Goal: Information Seeking & Learning: Ask a question

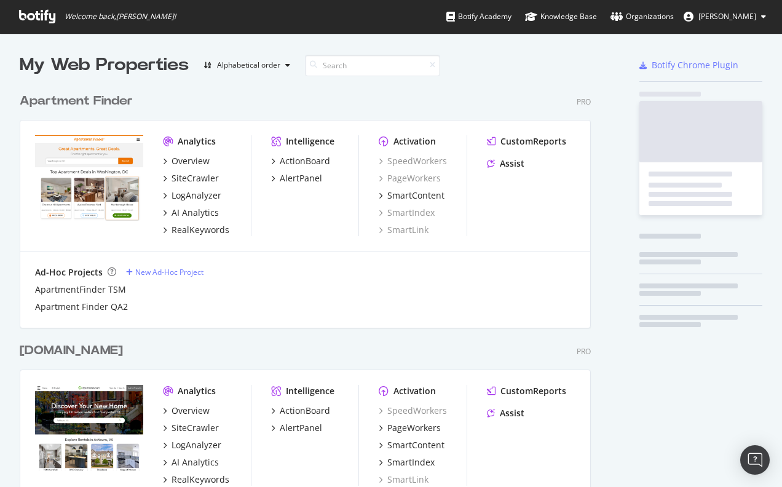
scroll to position [2896, 571]
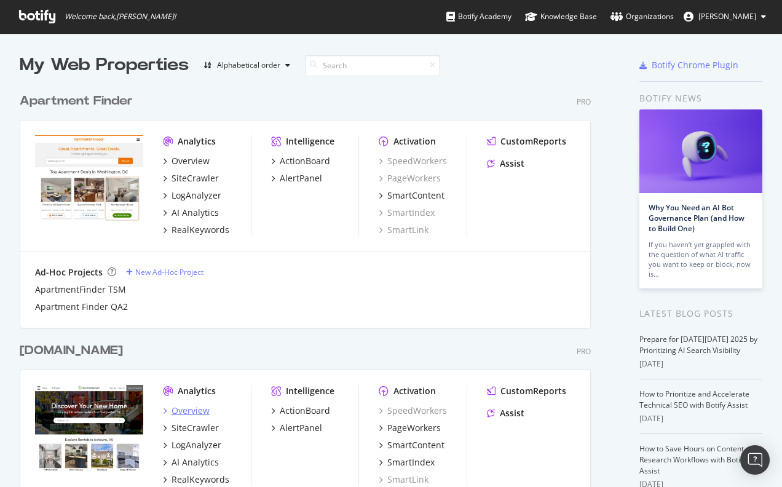
click at [189, 414] on div "Overview" at bounding box center [190, 410] width 38 height 12
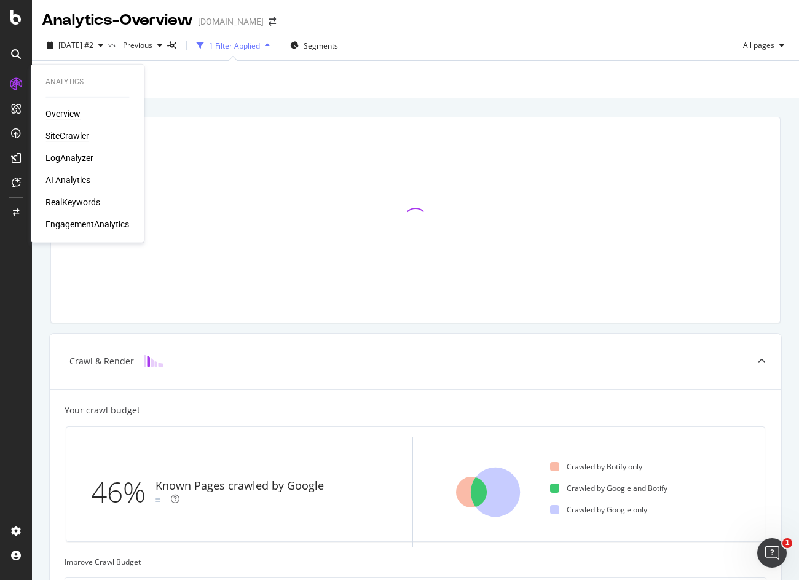
click at [63, 137] on div "SiteCrawler" at bounding box center [67, 136] width 44 height 12
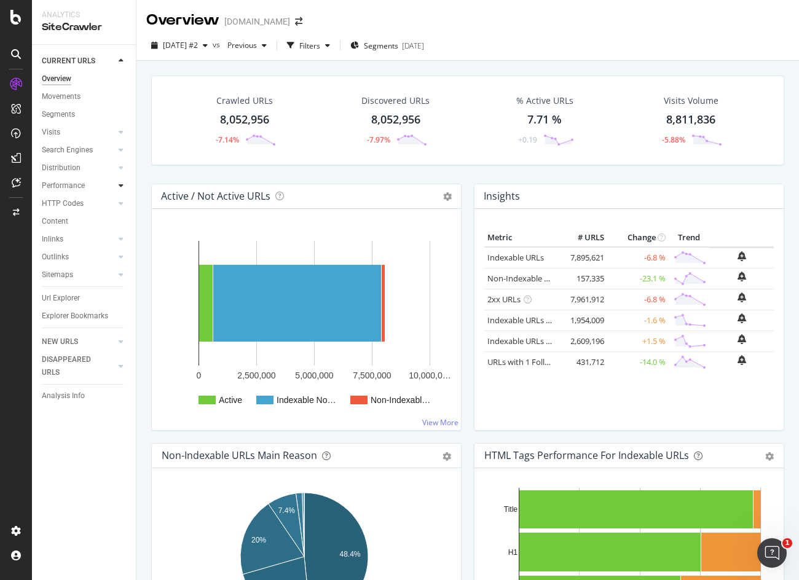
click at [117, 189] on div at bounding box center [121, 185] width 12 height 12
click at [61, 239] on div "Insights" at bounding box center [60, 239] width 26 height 13
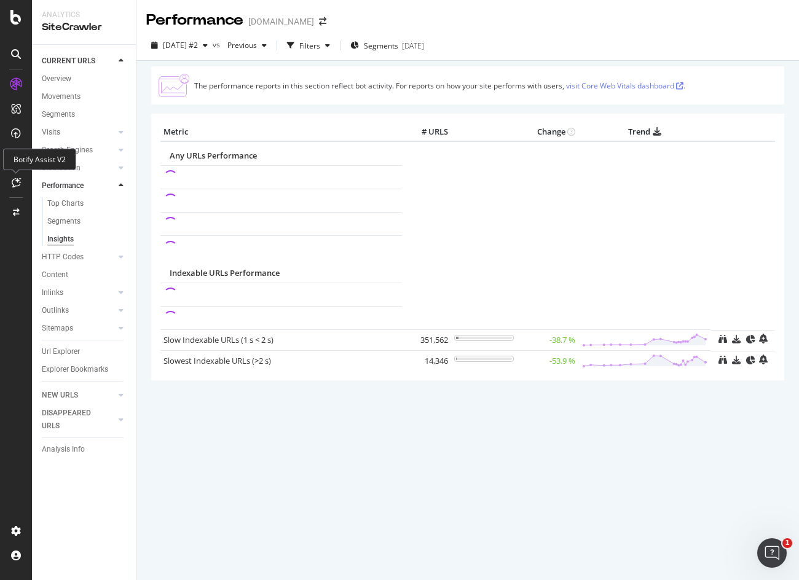
click at [17, 181] on icon at bounding box center [16, 183] width 9 height 10
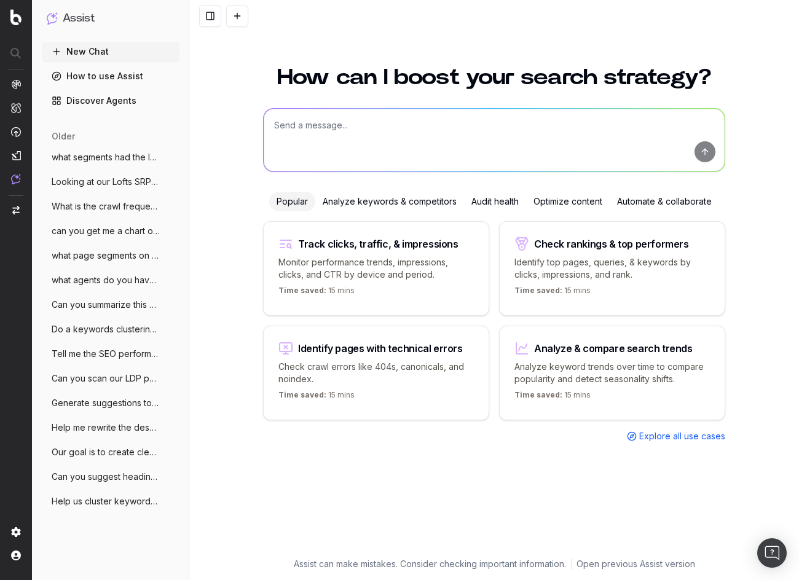
click at [321, 128] on textarea at bounding box center [494, 140] width 461 height 63
type textarea "how do I find the pages on my site with large images"
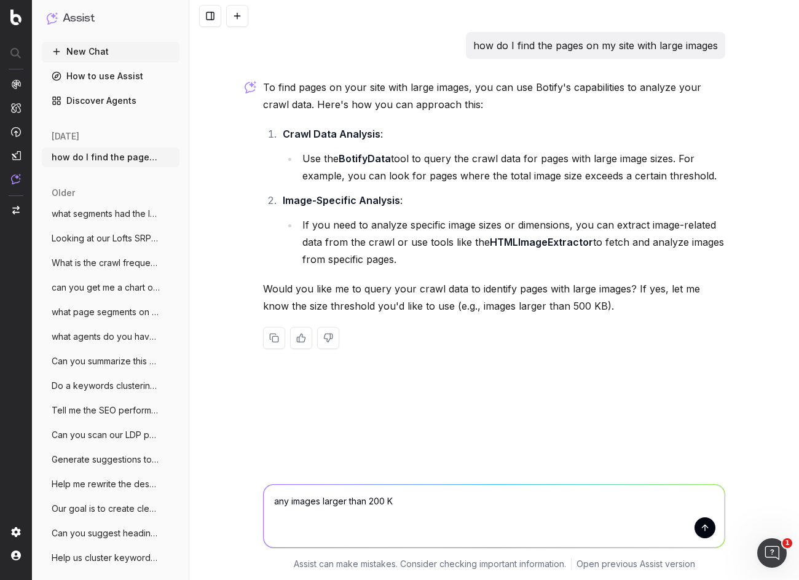
type textarea "any images larger than 200 KB"
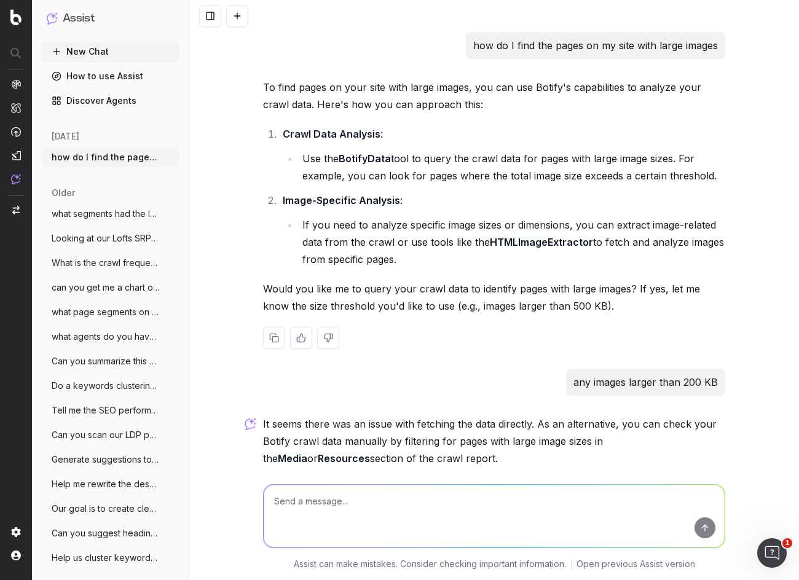
scroll to position [120, 0]
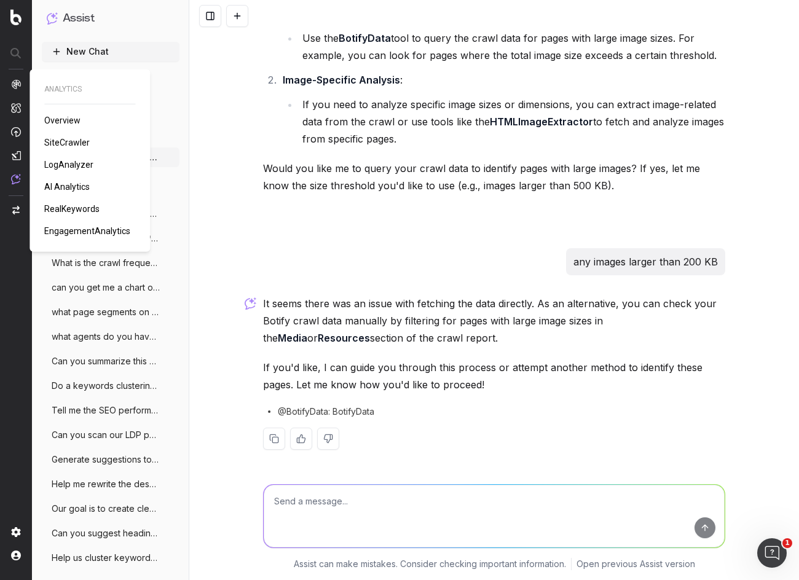
click at [63, 141] on span "SiteCrawler" at bounding box center [66, 143] width 45 height 10
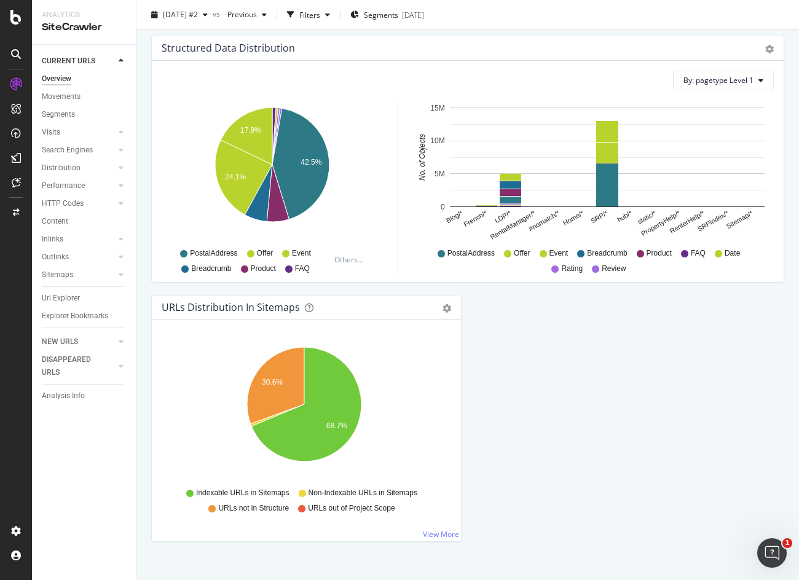
scroll to position [1200, 0]
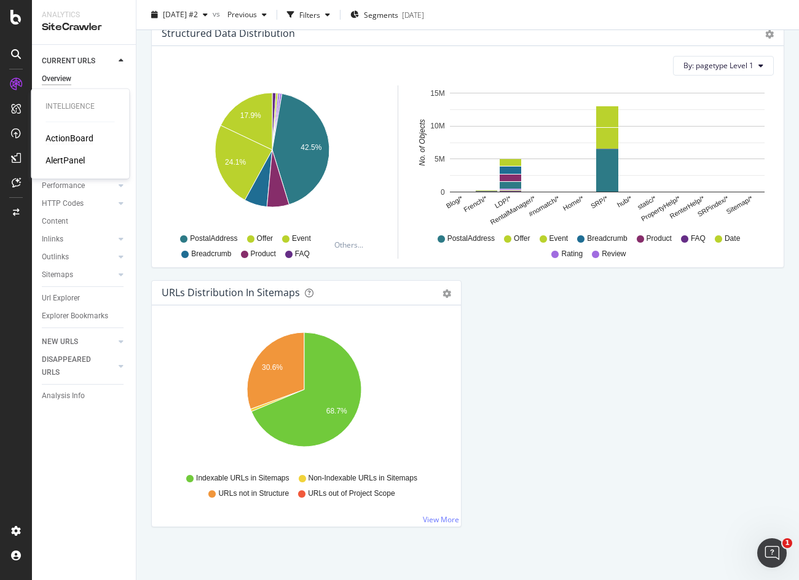
click at [61, 140] on div "ActionBoard" at bounding box center [69, 138] width 48 height 12
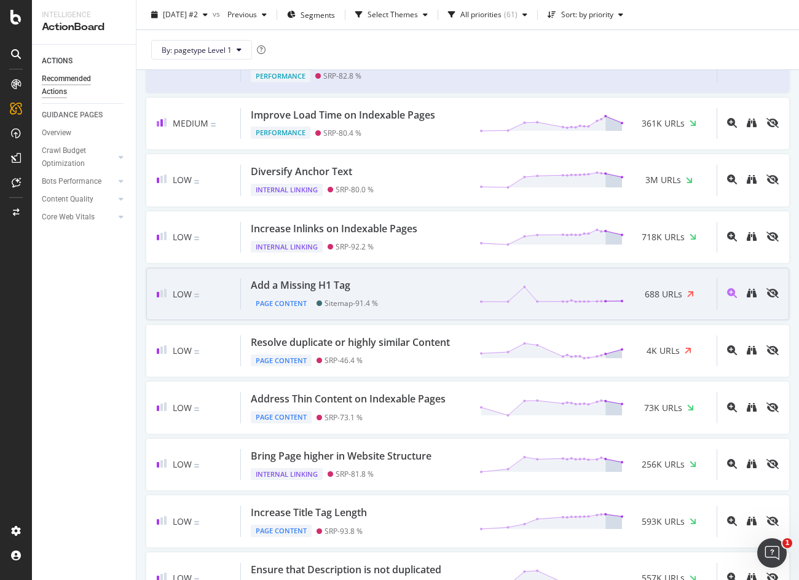
scroll to position [307, 0]
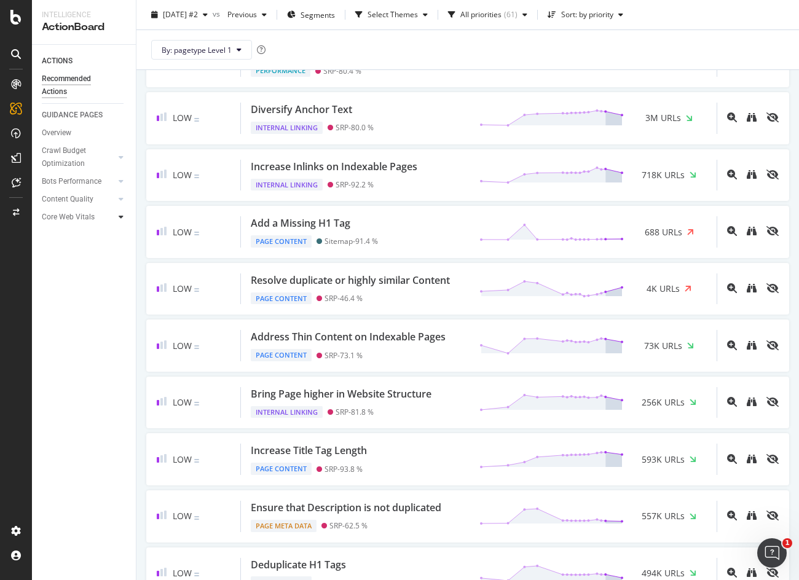
click at [122, 218] on icon at bounding box center [121, 216] width 5 height 7
click at [121, 196] on icon at bounding box center [121, 198] width 5 height 7
click at [121, 182] on icon at bounding box center [121, 181] width 5 height 7
click at [120, 160] on icon at bounding box center [121, 157] width 5 height 7
click at [119, 291] on icon at bounding box center [121, 291] width 5 height 7
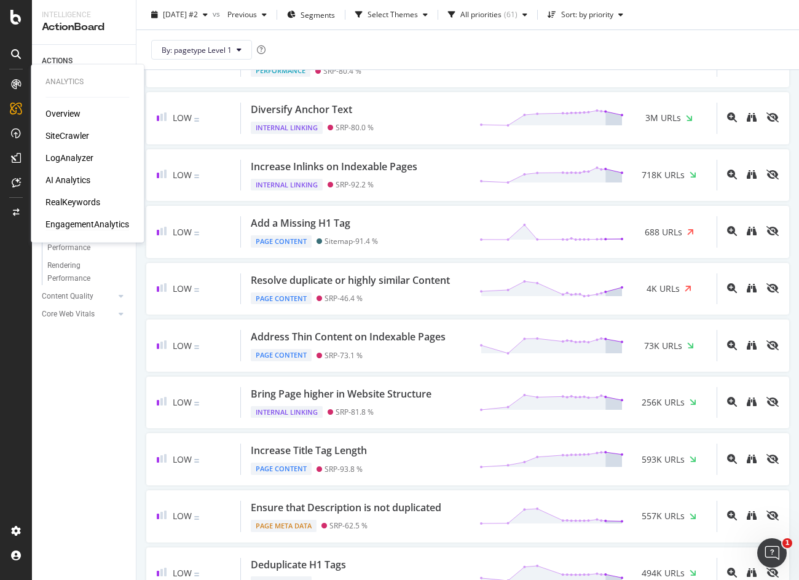
click at [64, 226] on div "EngagementAnalytics" at bounding box center [87, 224] width 84 height 12
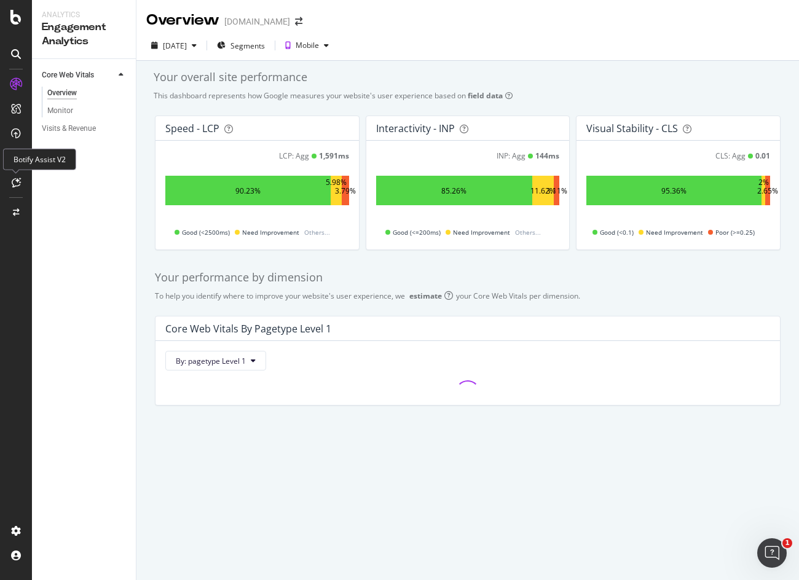
click at [18, 179] on icon at bounding box center [16, 183] width 9 height 10
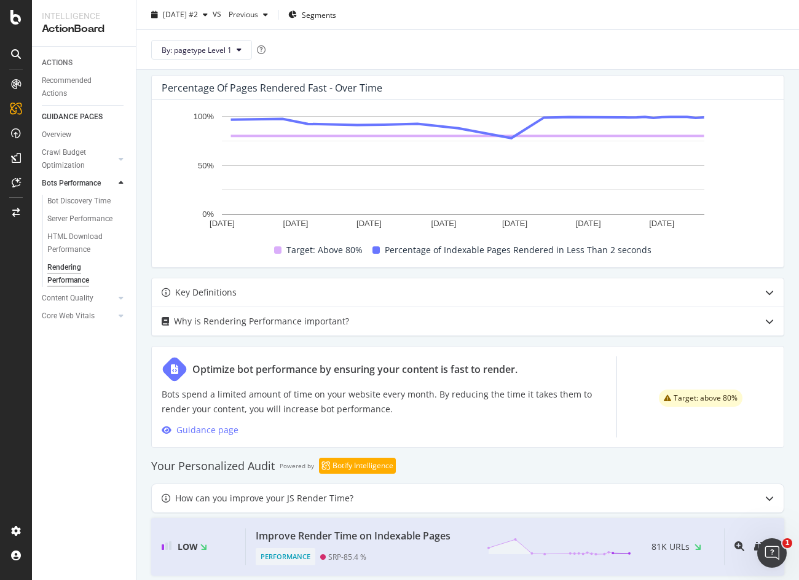
scroll to position [368, 0]
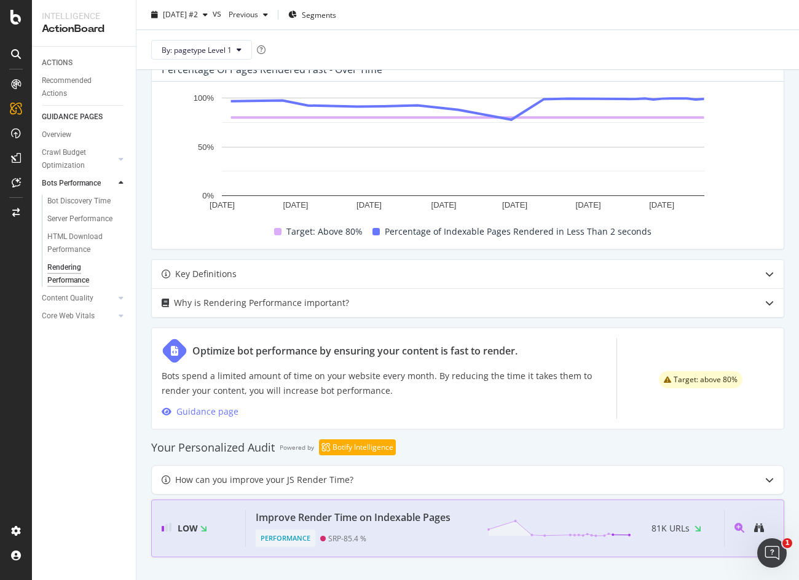
click at [414, 527] on div "Performance SRP - 85.4 %" at bounding box center [356, 536] width 200 height 22
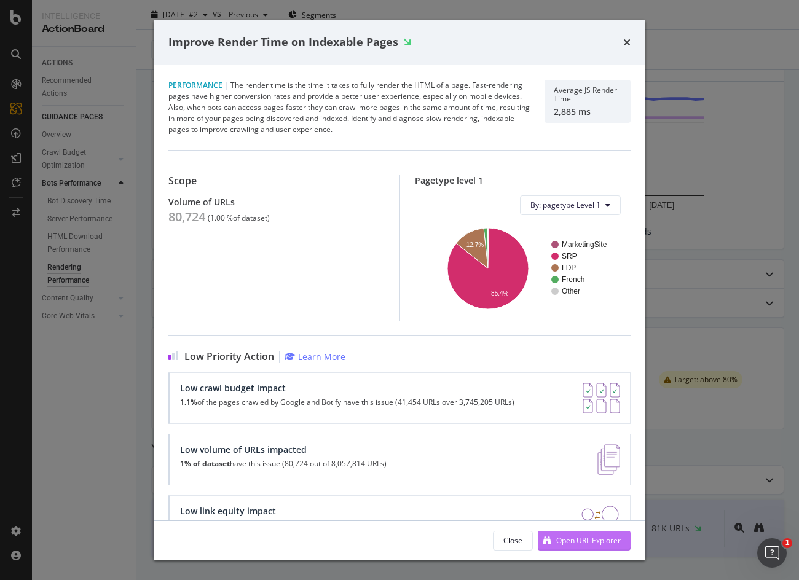
click at [603, 541] on div "Open URL Explorer" at bounding box center [588, 540] width 65 height 10
click at [629, 42] on icon "times" at bounding box center [626, 42] width 7 height 10
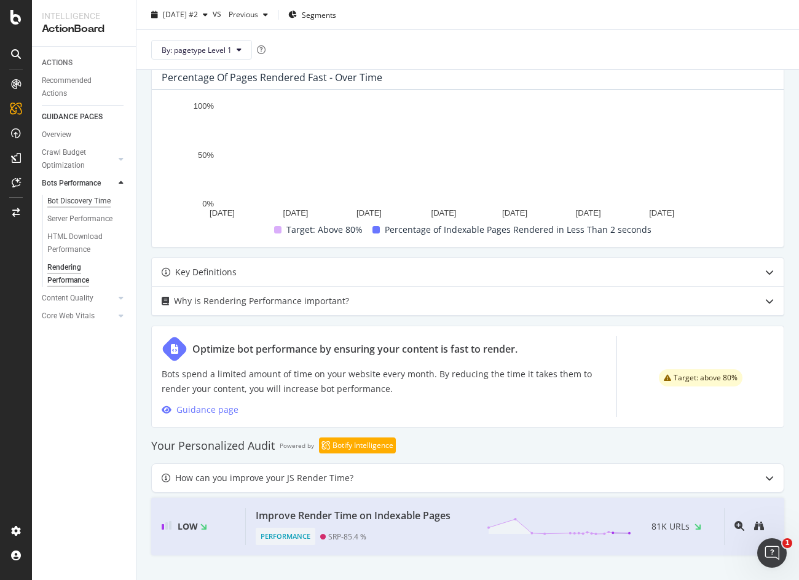
scroll to position [368, 0]
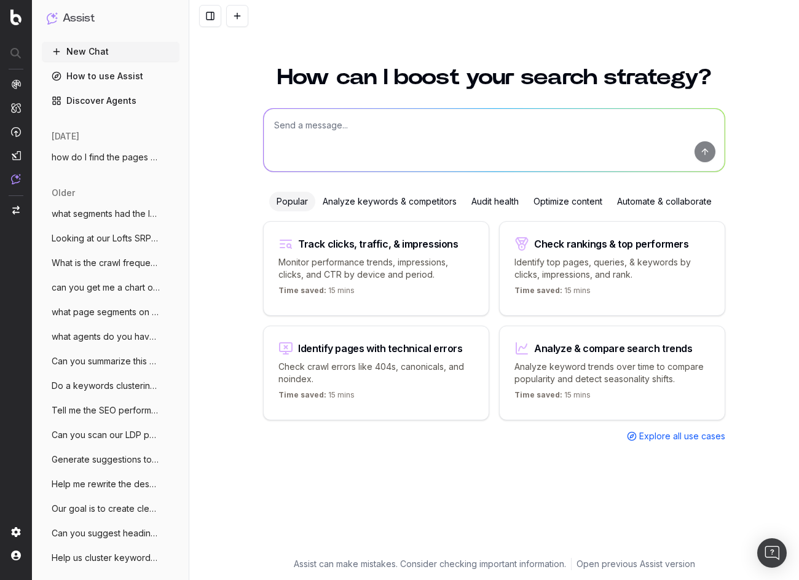
click at [366, 143] on textarea at bounding box center [494, 140] width 461 height 63
type textarea "where is the media report to find large images on my site"
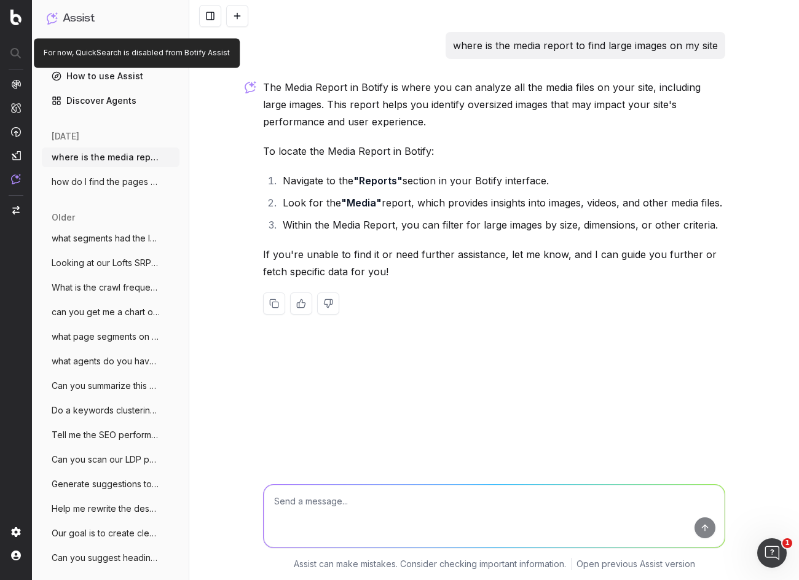
click at [11, 52] on div at bounding box center [16, 53] width 31 height 22
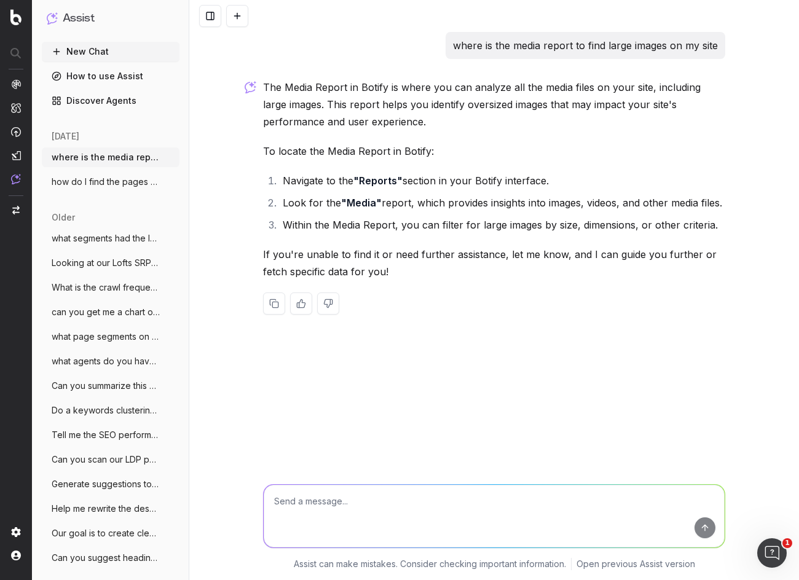
click at [16, 51] on div at bounding box center [16, 53] width 31 height 22
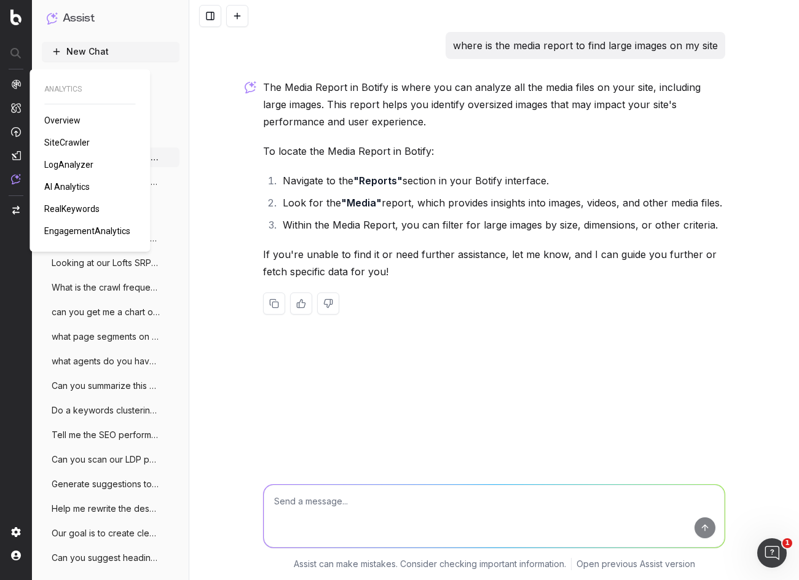
click at [55, 124] on span "Overview" at bounding box center [62, 121] width 36 height 10
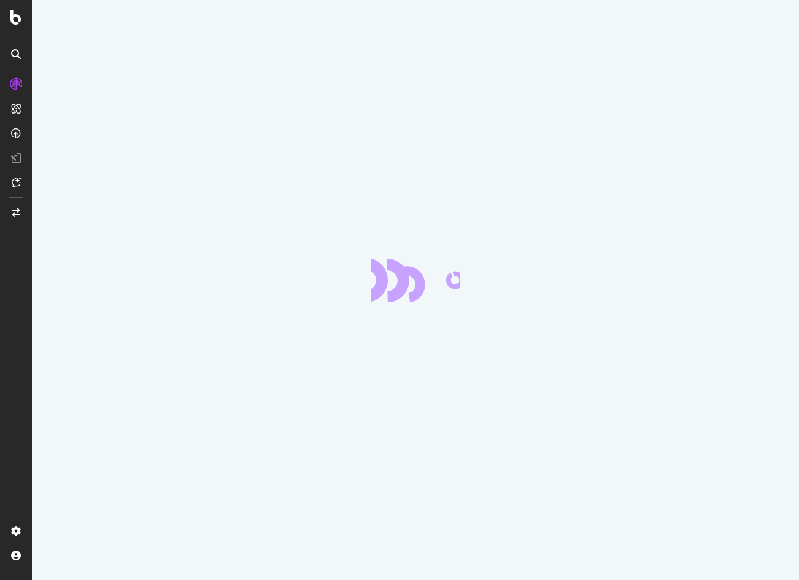
click at [17, 50] on icon at bounding box center [16, 54] width 10 height 10
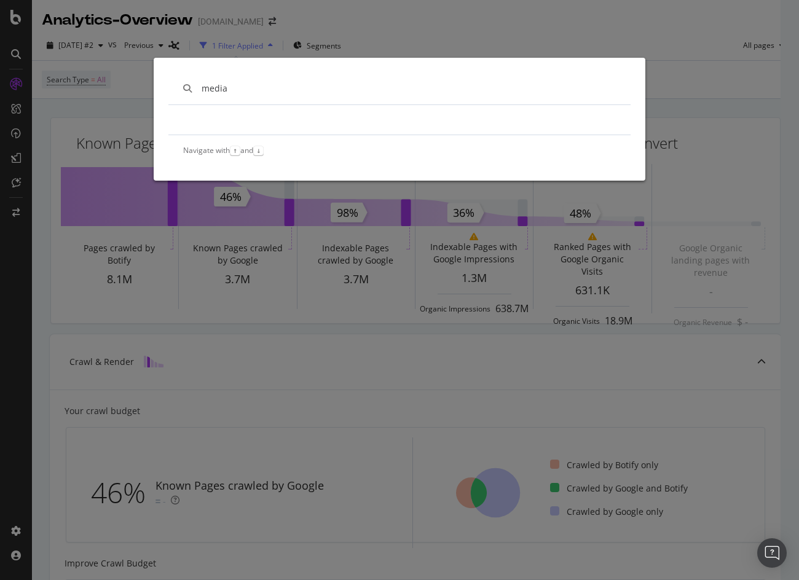
type input "media"
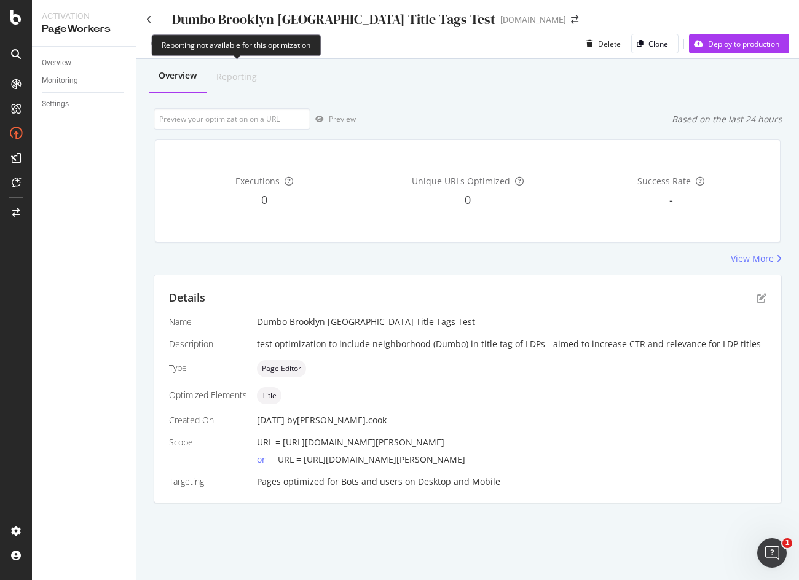
click at [237, 81] on div "Reporting" at bounding box center [236, 77] width 41 height 12
click at [15, 50] on icon at bounding box center [16, 54] width 10 height 10
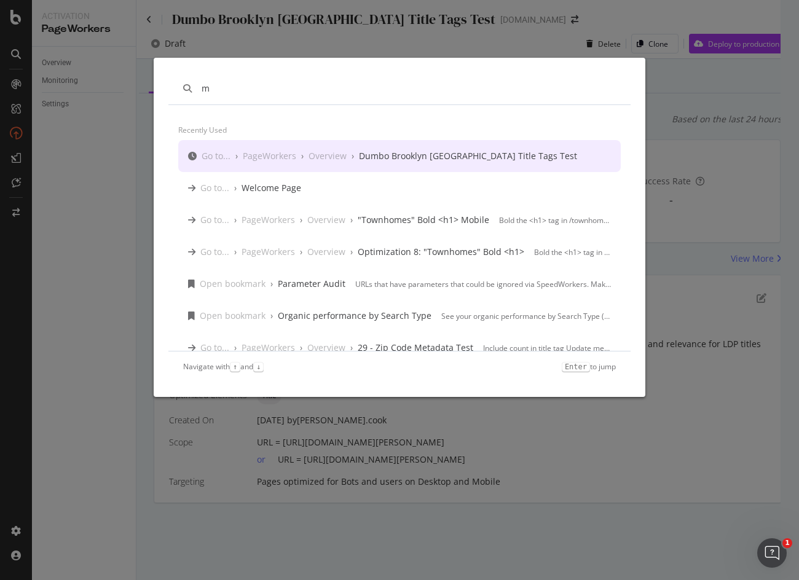
type input "m"
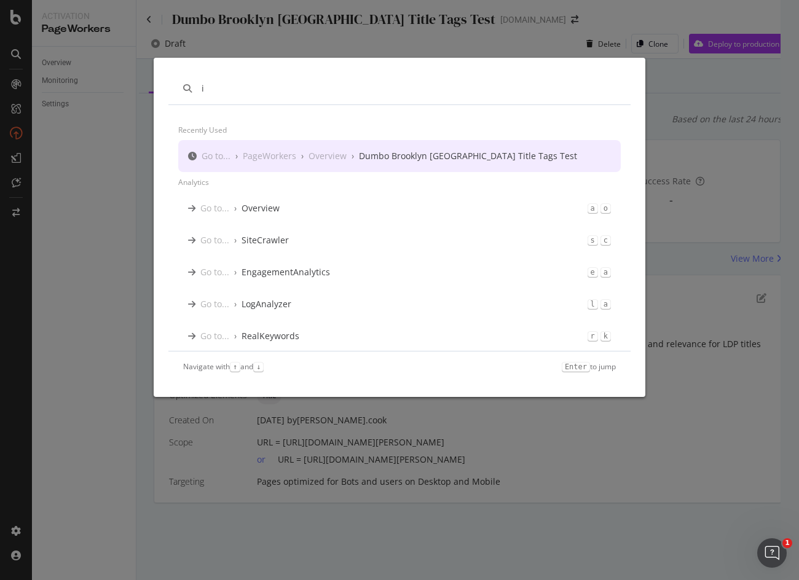
type input "i"
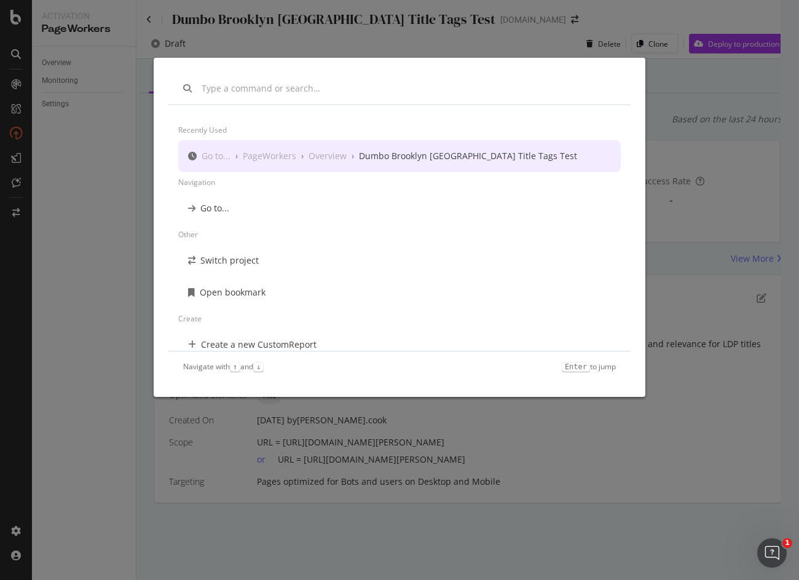
click at [73, 174] on div "Recently used Go to... › PageWorkers › Overview › Dumbo Brooklyn NYC Title Tags…" at bounding box center [399, 290] width 799 height 580
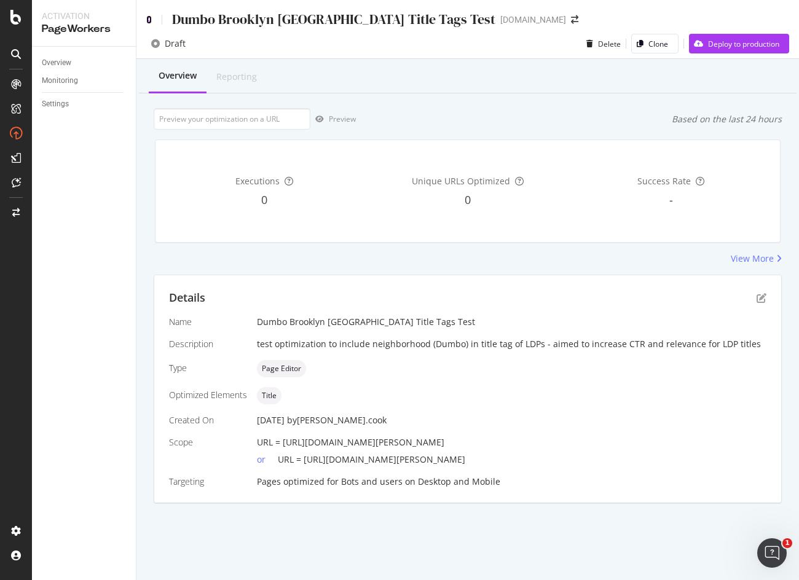
click at [149, 21] on icon at bounding box center [149, 19] width 6 height 9
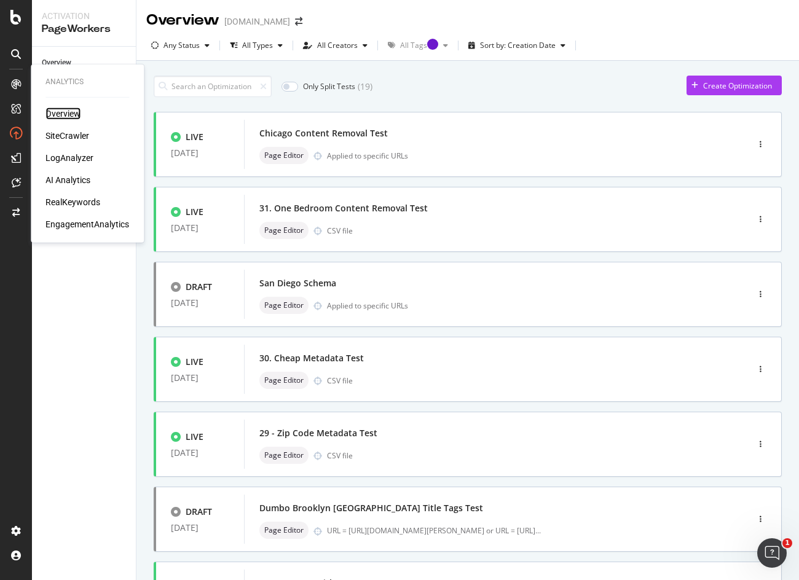
click at [59, 111] on div "Overview" at bounding box center [62, 114] width 35 height 12
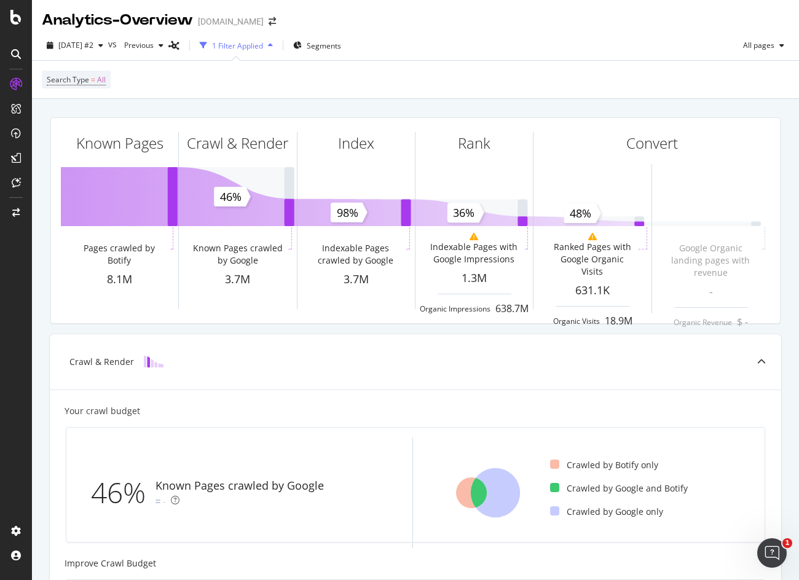
click at [17, 52] on icon at bounding box center [16, 54] width 10 height 10
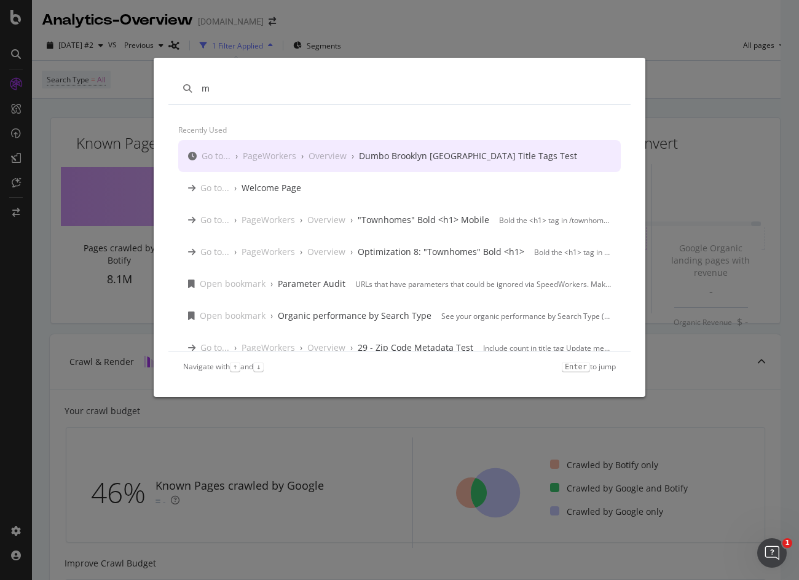
type input "m"
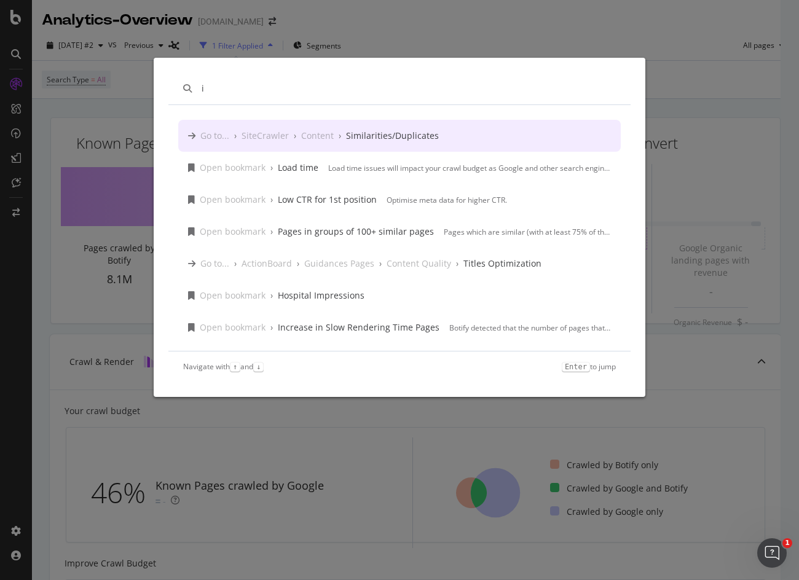
type input "i"
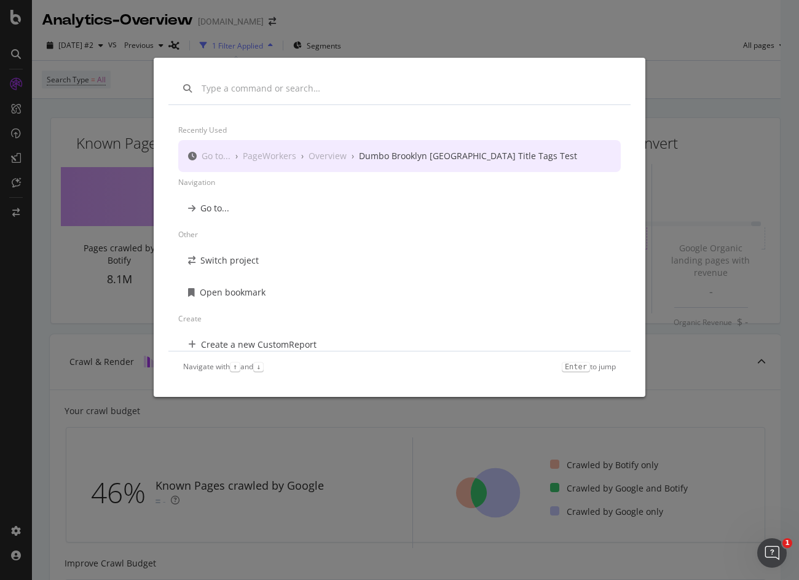
click at [20, 320] on div "Recently used Go to... › PageWorkers › Overview › Dumbo Brooklyn NYC Title Tags…" at bounding box center [399, 290] width 799 height 580
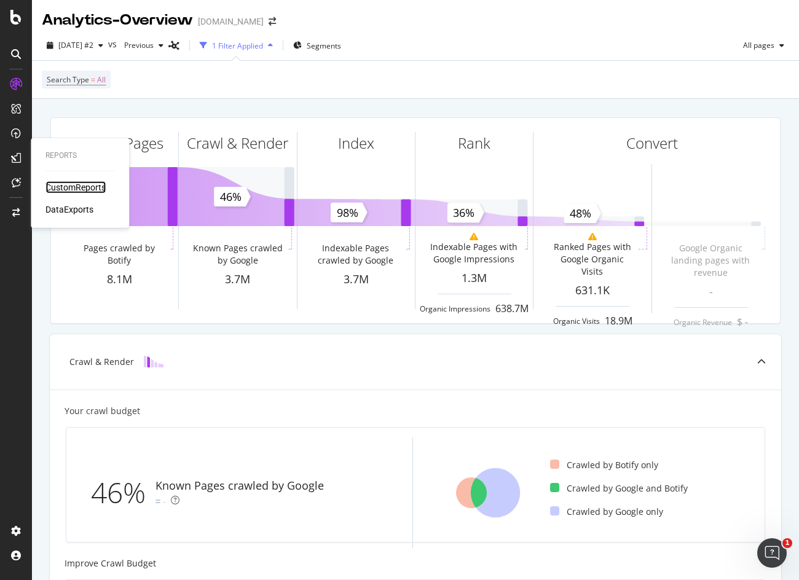
click at [62, 188] on div "CustomReports" at bounding box center [75, 187] width 60 height 12
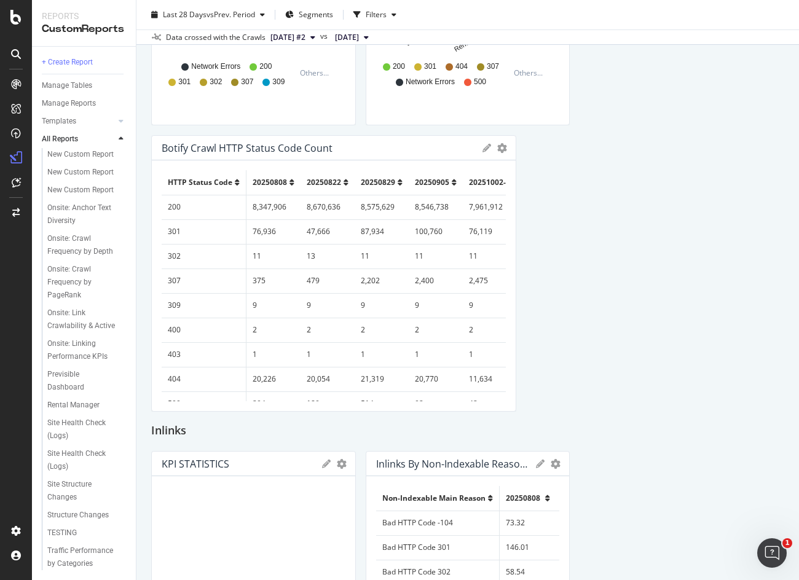
scroll to position [871, 0]
click at [763, 550] on icon "Open Intercom Messenger" at bounding box center [770, 551] width 20 height 20
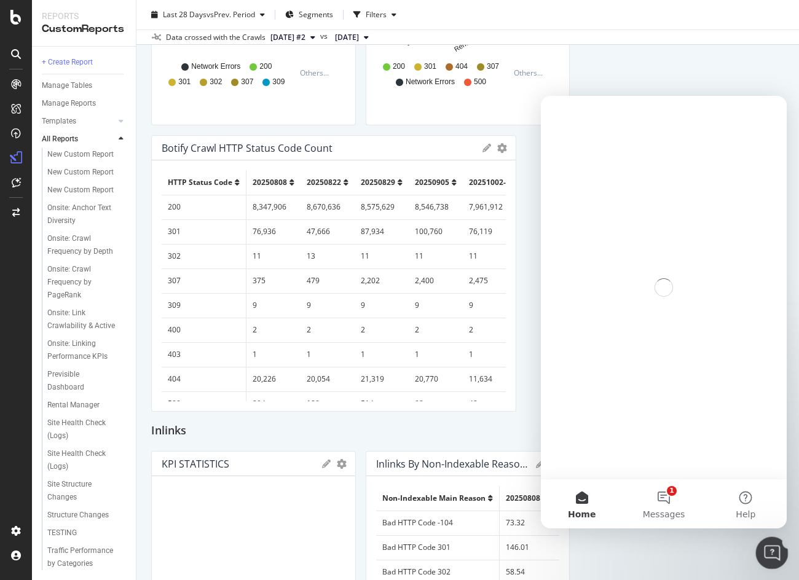
scroll to position [0, 0]
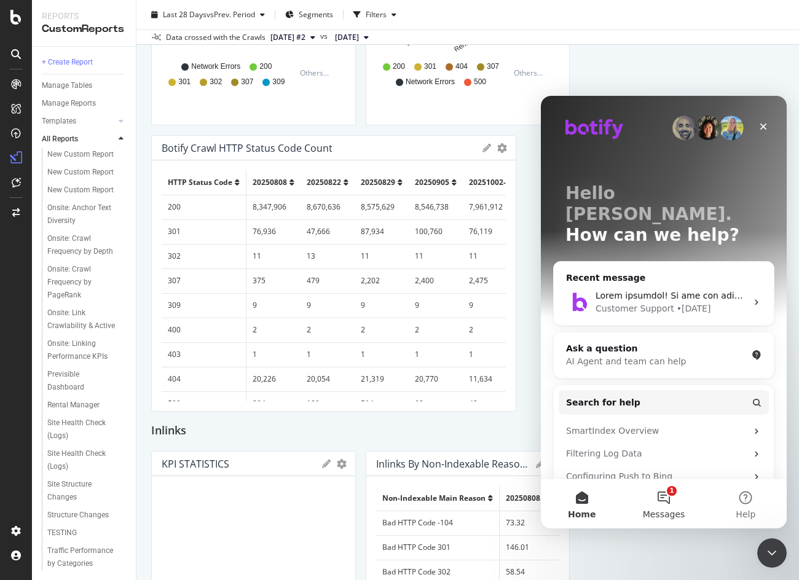
click at [669, 500] on button "1 Messages" at bounding box center [664, 503] width 82 height 49
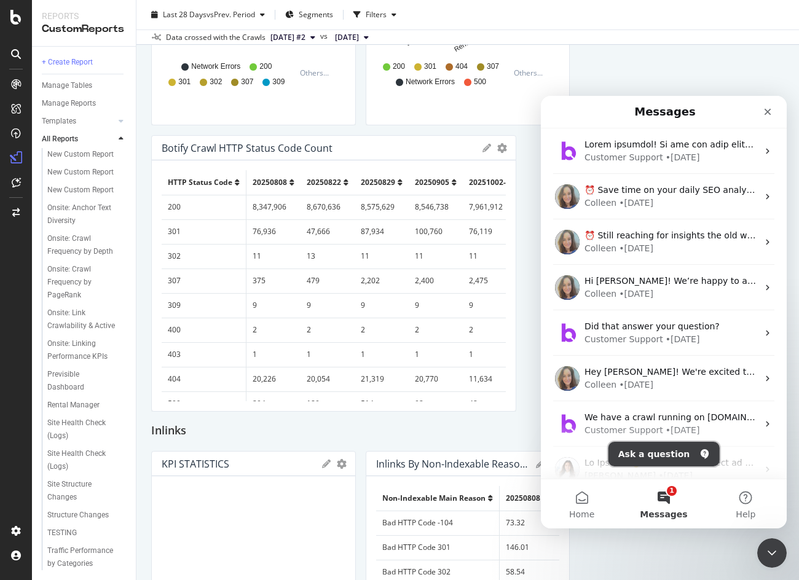
click at [663, 452] on button "Ask a question" at bounding box center [663, 454] width 111 height 25
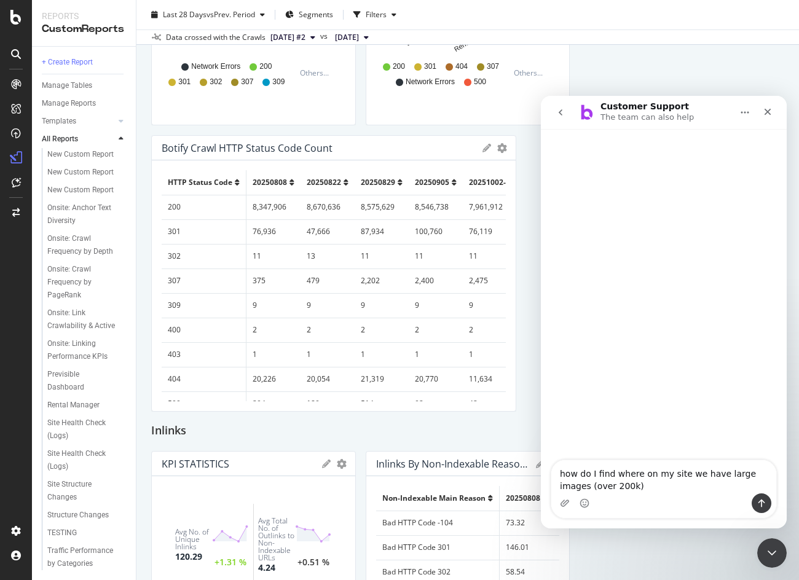
type textarea "how do I find where on my site we have large images (over 200k)?"
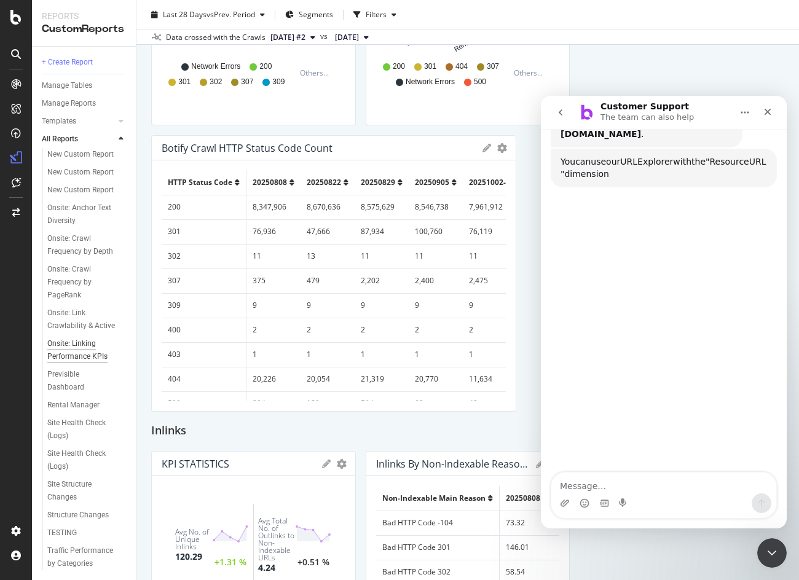
scroll to position [171, 0]
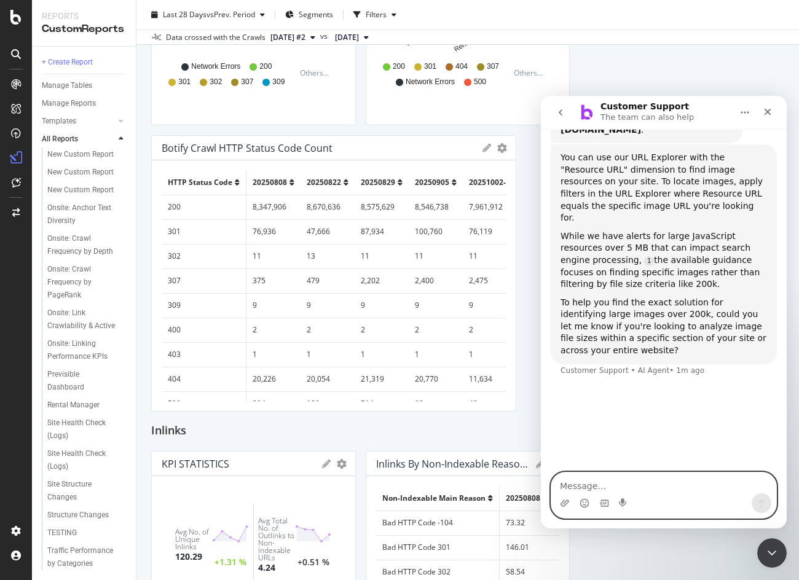
click at [659, 489] on textarea "Message…" at bounding box center [663, 483] width 225 height 21
type textarea "Across the entire site"
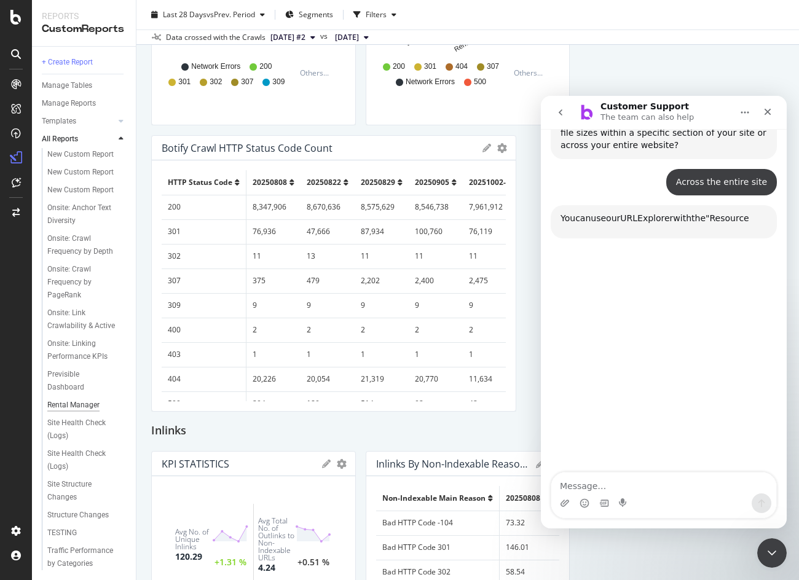
scroll to position [396, 0]
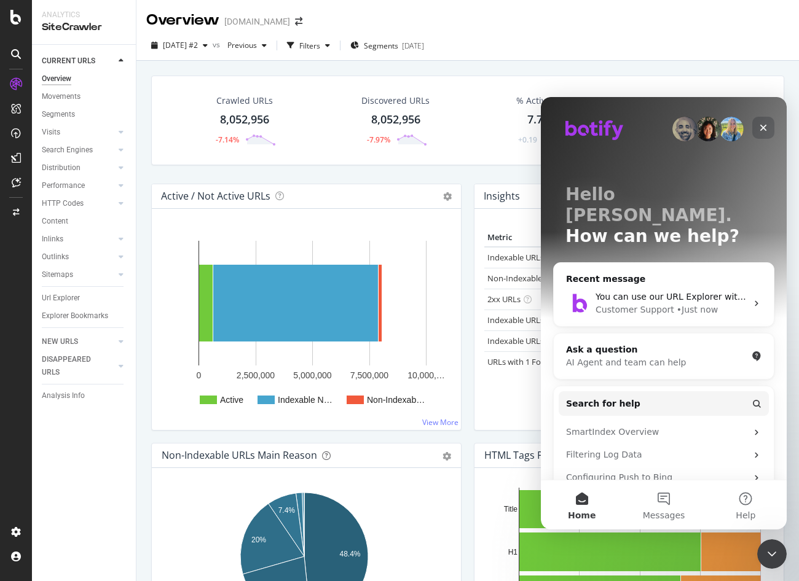
click at [761, 129] on icon "Close" at bounding box center [763, 128] width 7 height 7
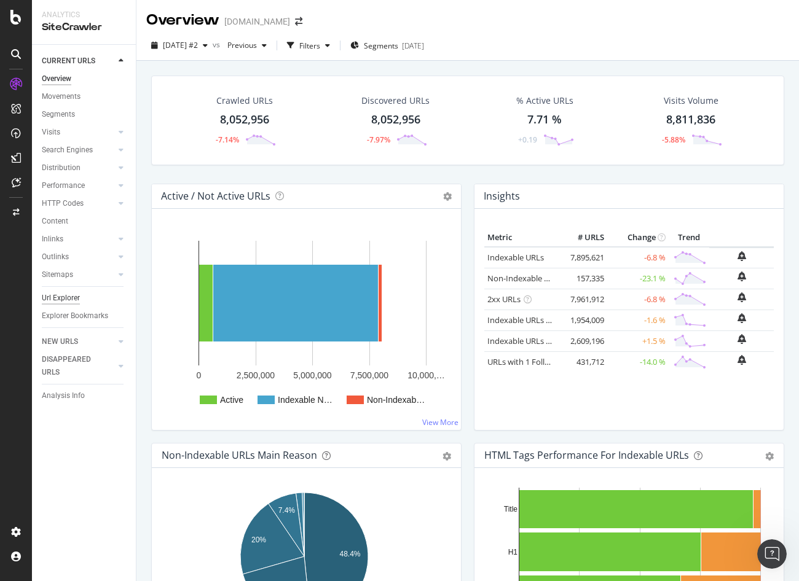
click at [68, 299] on div "Url Explorer" at bounding box center [61, 298] width 38 height 13
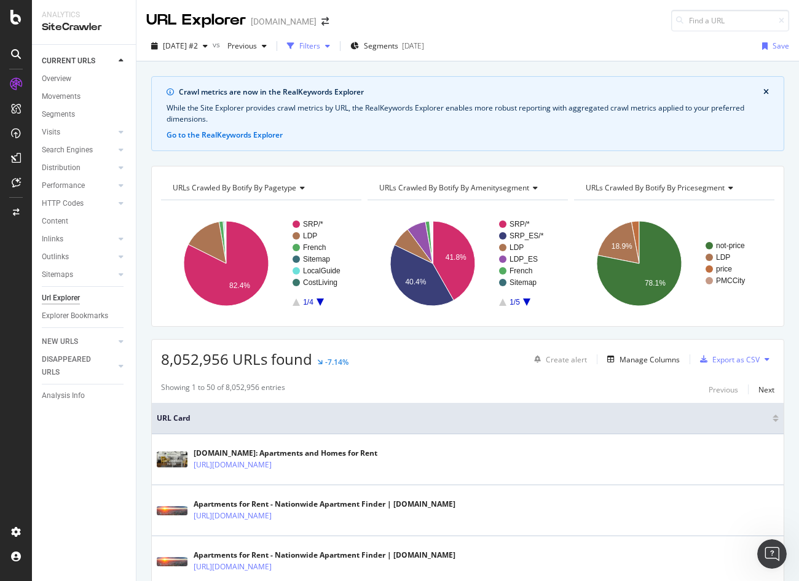
click at [330, 46] on icon "button" at bounding box center [327, 45] width 5 height 7
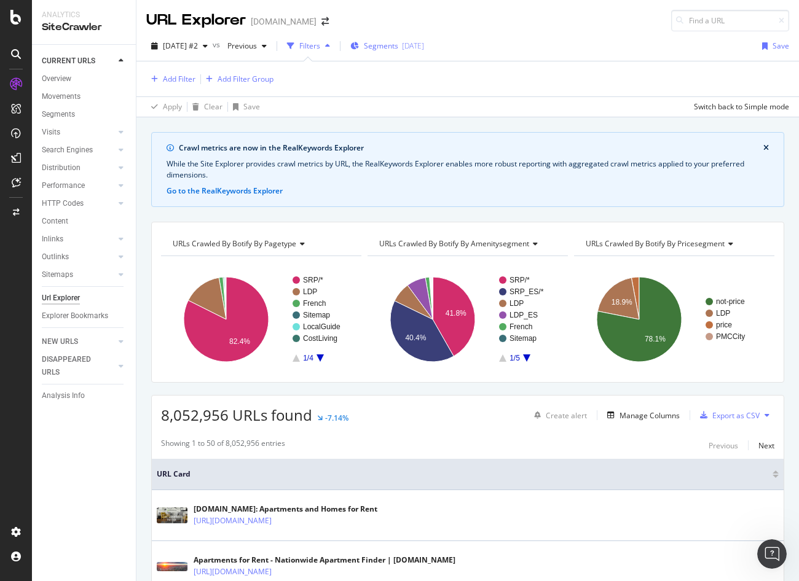
click at [424, 46] on div "[DATE]" at bounding box center [413, 46] width 22 height 10
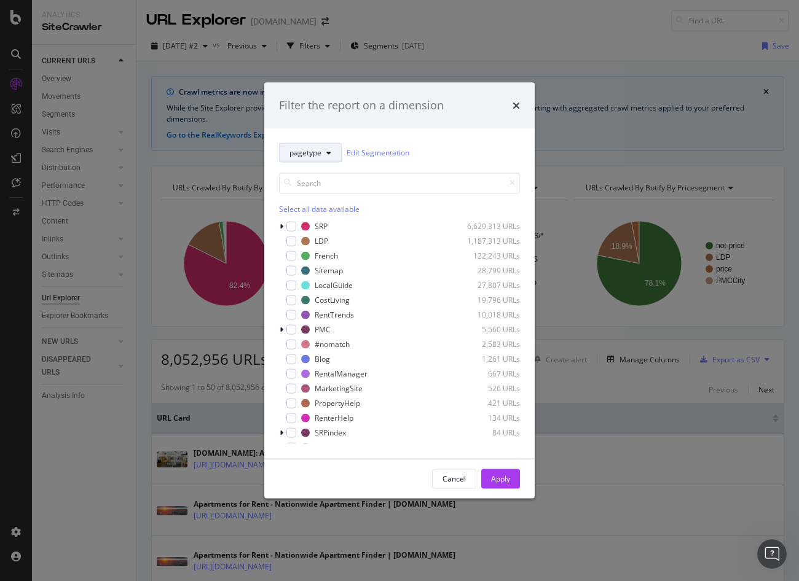
click at [322, 151] on button "pagetype" at bounding box center [310, 153] width 63 height 20
drag, startPoint x: 452, startPoint y: 135, endPoint x: 500, endPoint y: 112, distance: 53.1
click at [454, 135] on div "pagetype Edit Segmentation Select all data available SRP 6,629,313 URLs LDP 1,1…" at bounding box center [399, 293] width 270 height 331
click at [514, 104] on icon "times" at bounding box center [516, 105] width 7 height 10
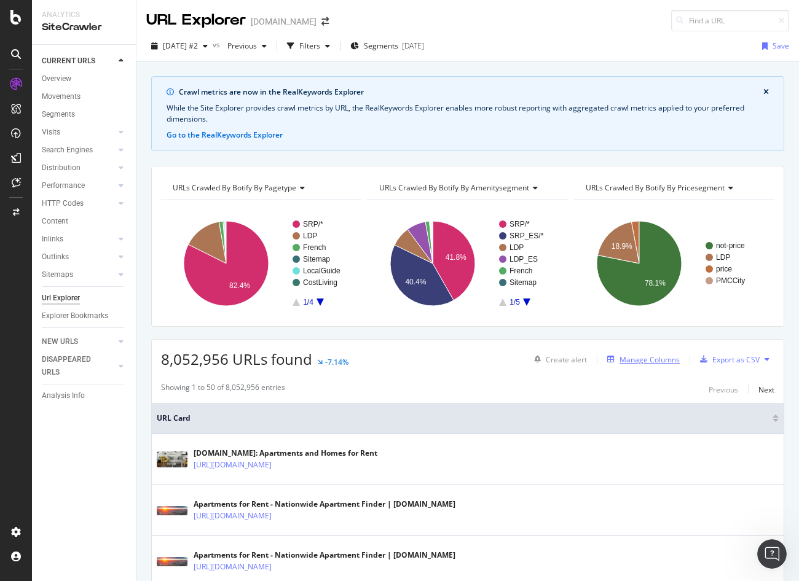
click at [649, 360] on div "Manage Columns" at bounding box center [649, 360] width 60 height 10
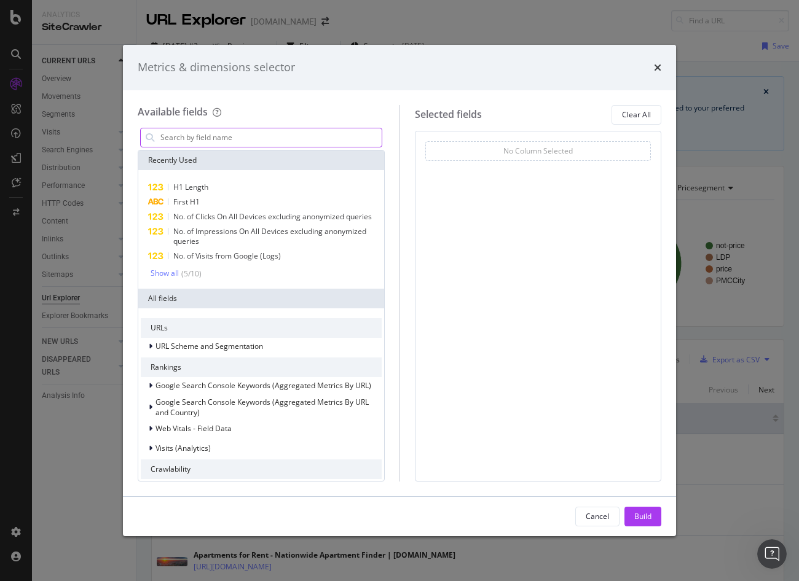
click at [214, 140] on input "modal" at bounding box center [270, 137] width 222 height 18
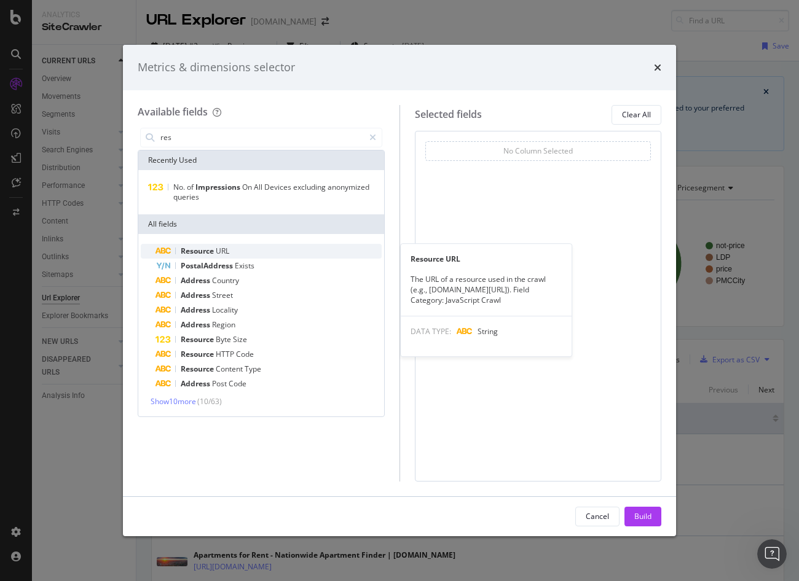
type input "res"
click at [211, 251] on span "Resource" at bounding box center [198, 251] width 35 height 10
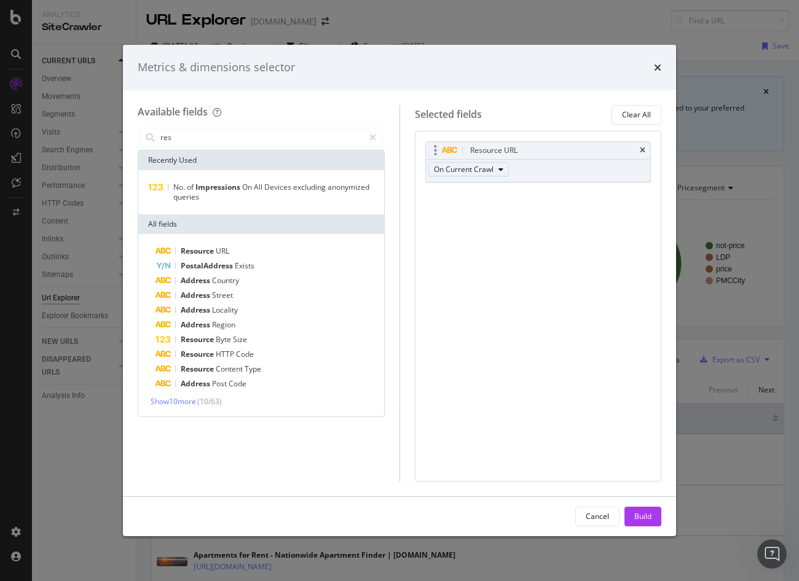
click at [484, 170] on span "On Current Crawl" at bounding box center [464, 169] width 60 height 10
click at [214, 371] on span "Resource" at bounding box center [198, 369] width 35 height 10
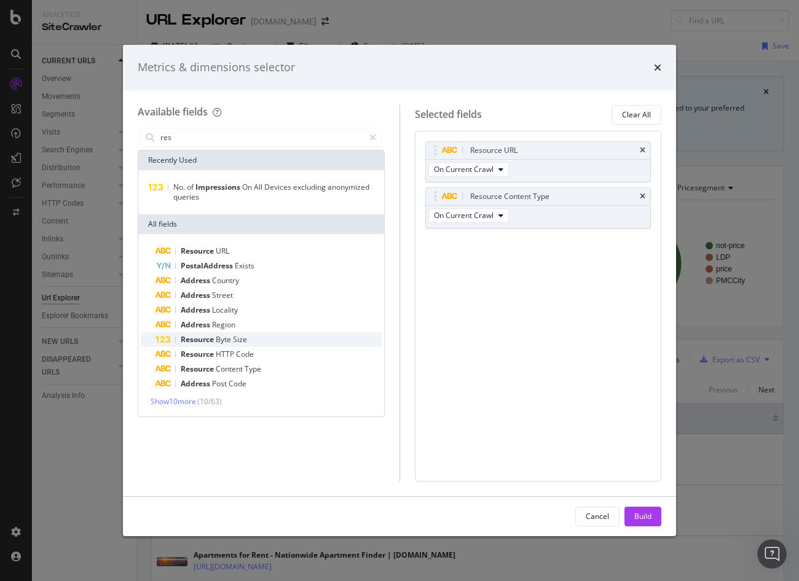
click at [209, 339] on span "Resource" at bounding box center [198, 339] width 35 height 10
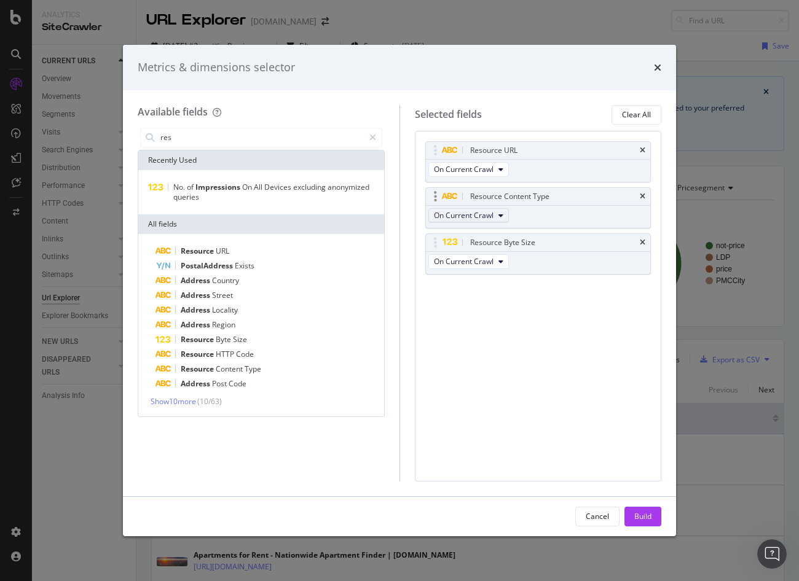
click at [505, 213] on button "On Current Crawl" at bounding box center [468, 215] width 81 height 15
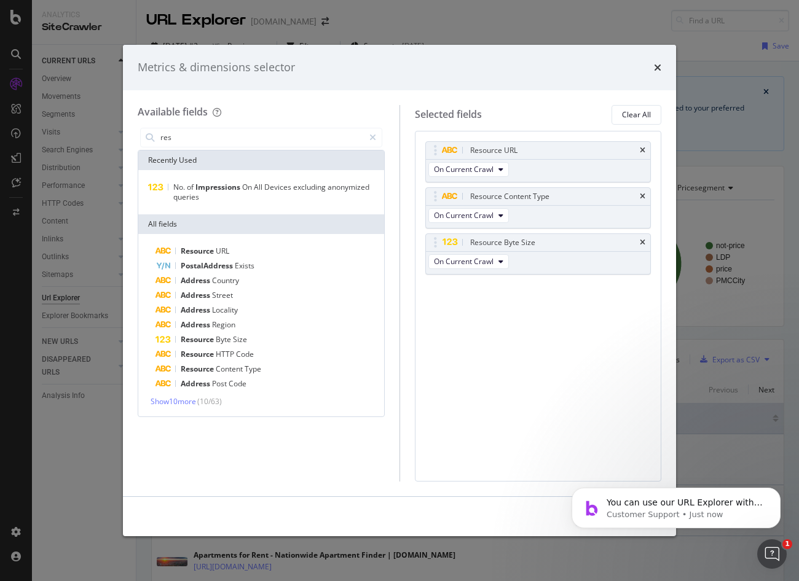
drag, startPoint x: 537, startPoint y: 380, endPoint x: 549, endPoint y: 381, distance: 13.0
click at [537, 380] on div "Resource URL On Current Crawl Resource Content Type On Current Crawl Resource B…" at bounding box center [538, 306] width 247 height 351
click at [777, 494] on icon "Dismiss notification" at bounding box center [777, 491] width 7 height 7
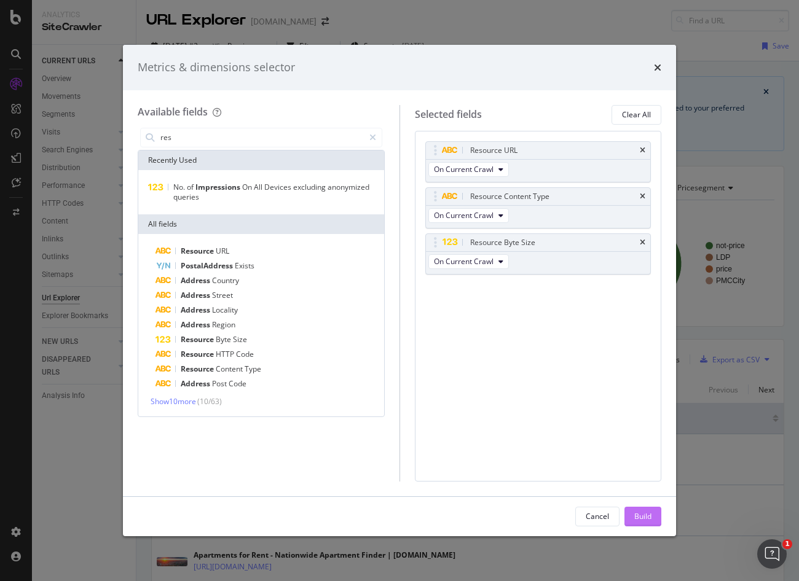
click at [647, 517] on div "Build" at bounding box center [642, 516] width 17 height 10
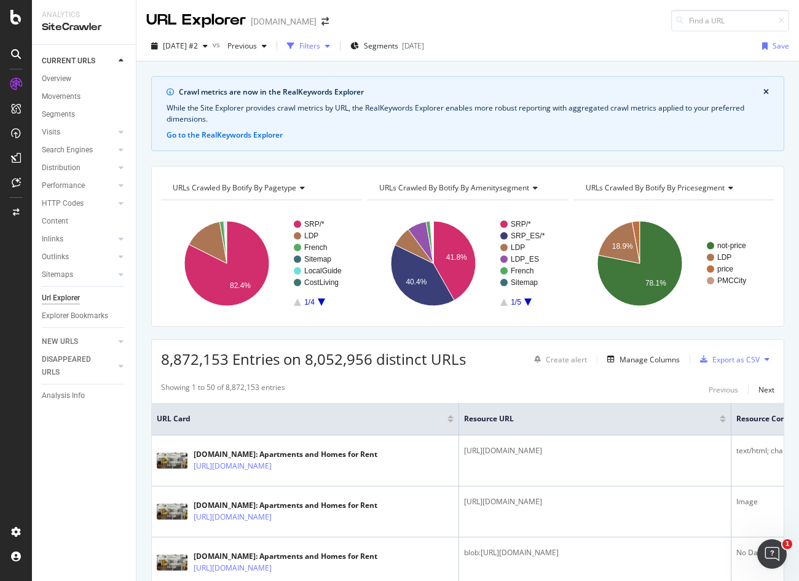
click at [320, 49] on div "Filters" at bounding box center [309, 46] width 21 height 10
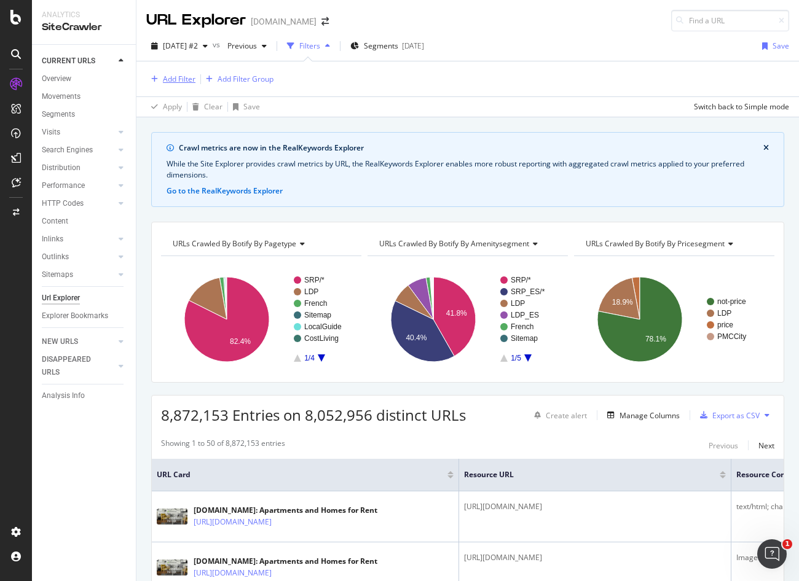
click at [175, 83] on div "Add Filter" at bounding box center [179, 79] width 33 height 10
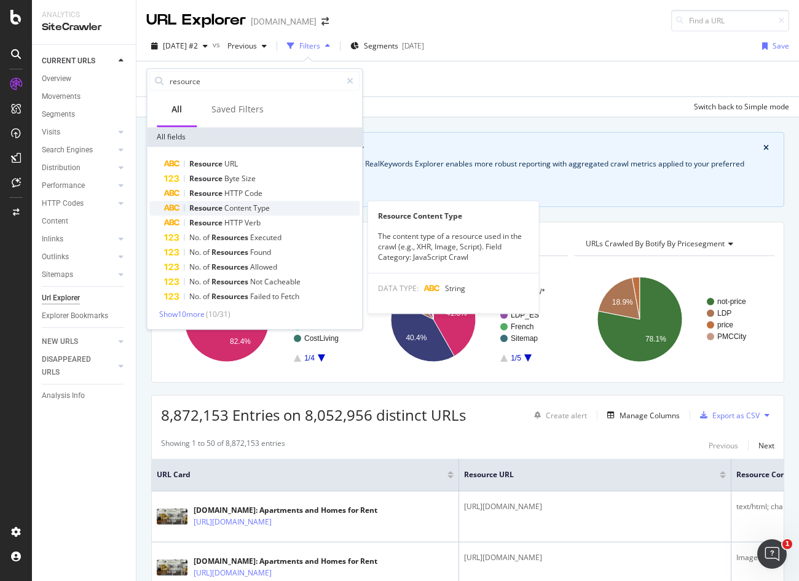
type input "resource"
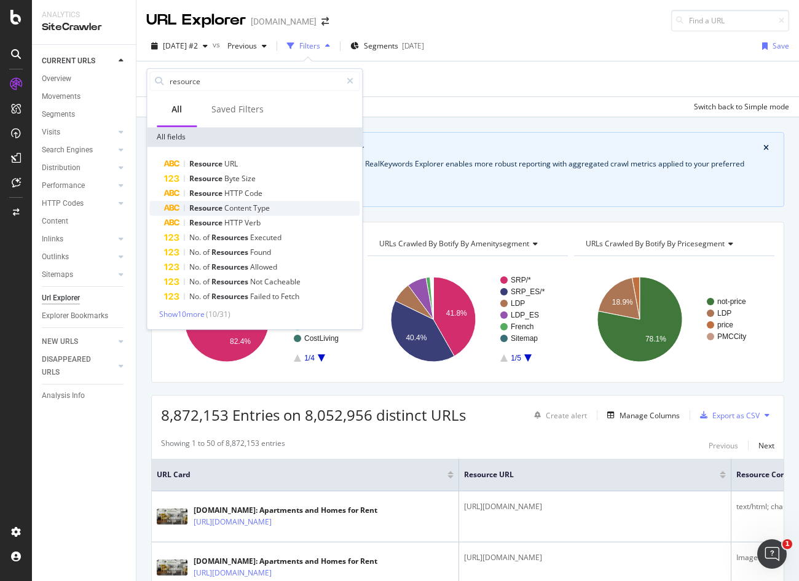
click at [269, 208] on span "Type" at bounding box center [261, 208] width 17 height 10
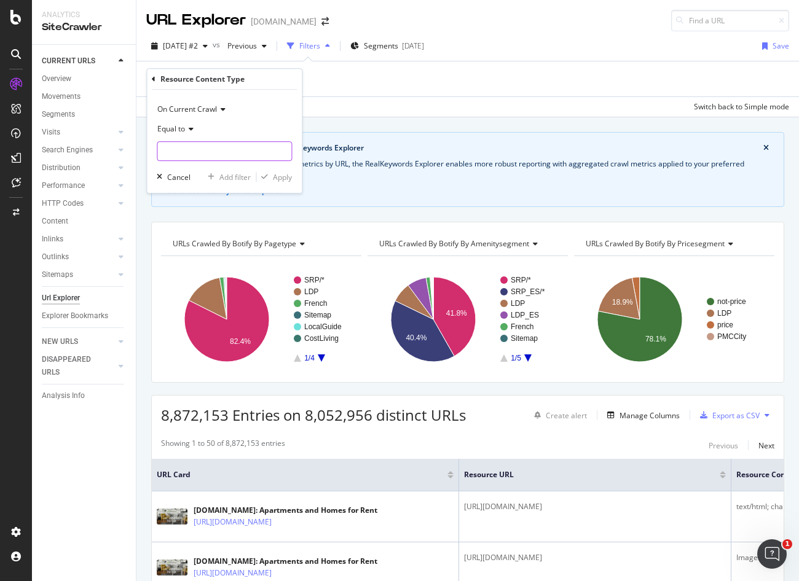
click at [191, 152] on input "text" at bounding box center [224, 151] width 134 height 20
click at [224, 154] on input "text" at bounding box center [224, 151] width 134 height 20
type input "i"
type input "."
click at [189, 127] on icon at bounding box center [189, 128] width 9 height 7
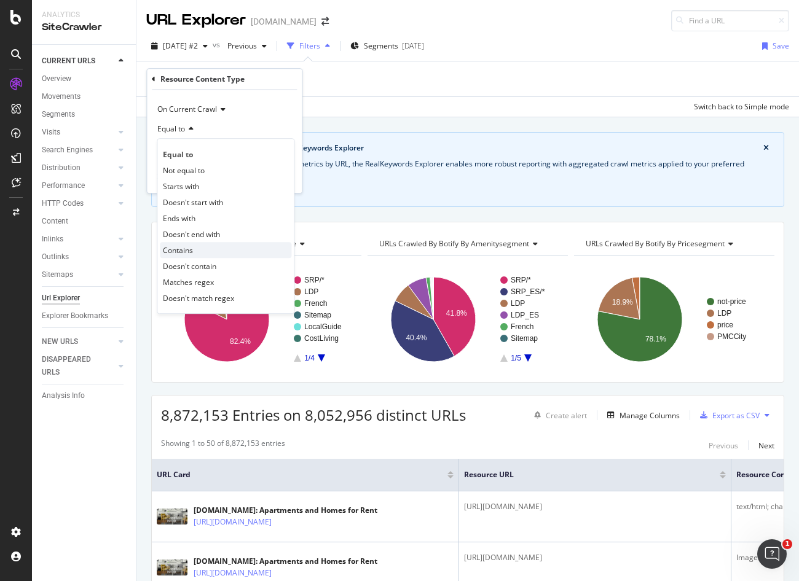
click at [189, 251] on span "Contains" at bounding box center [178, 250] width 30 height 10
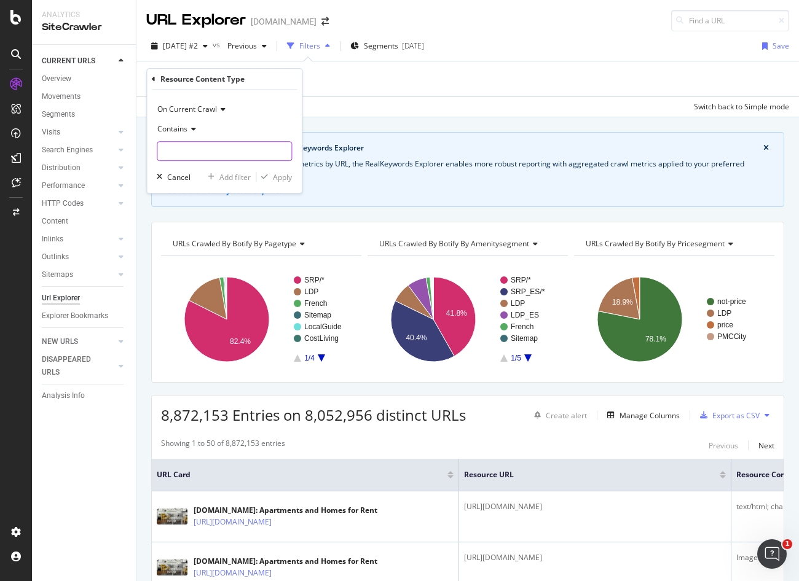
click at [192, 147] on input "text" at bounding box center [224, 151] width 134 height 20
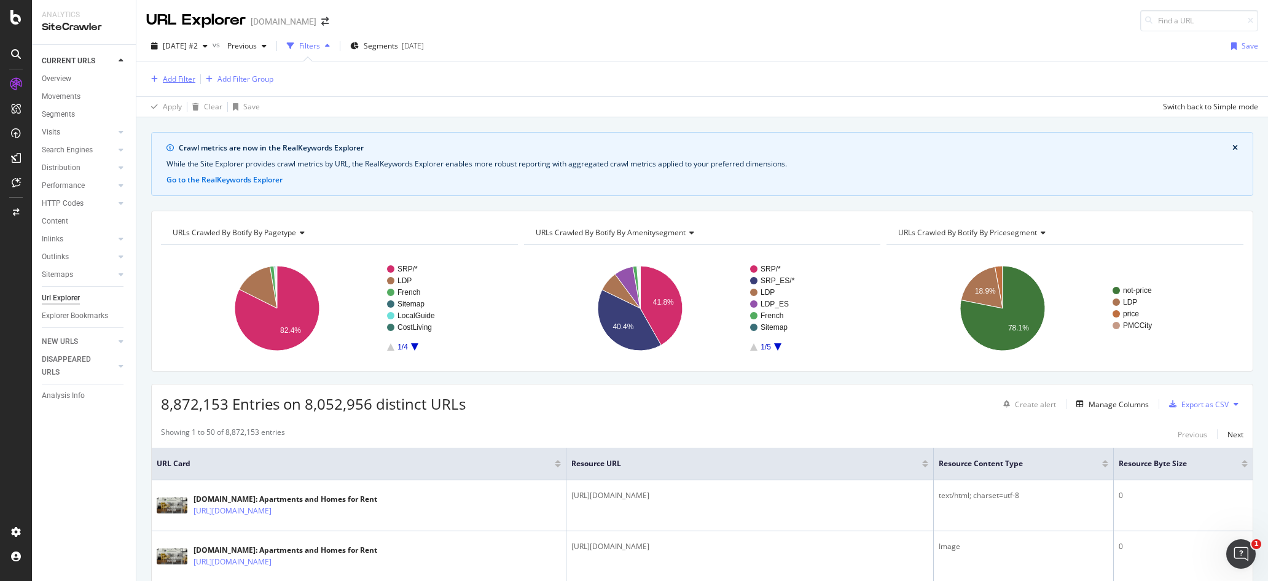
click at [173, 76] on div "Add Filter" at bounding box center [179, 79] width 33 height 10
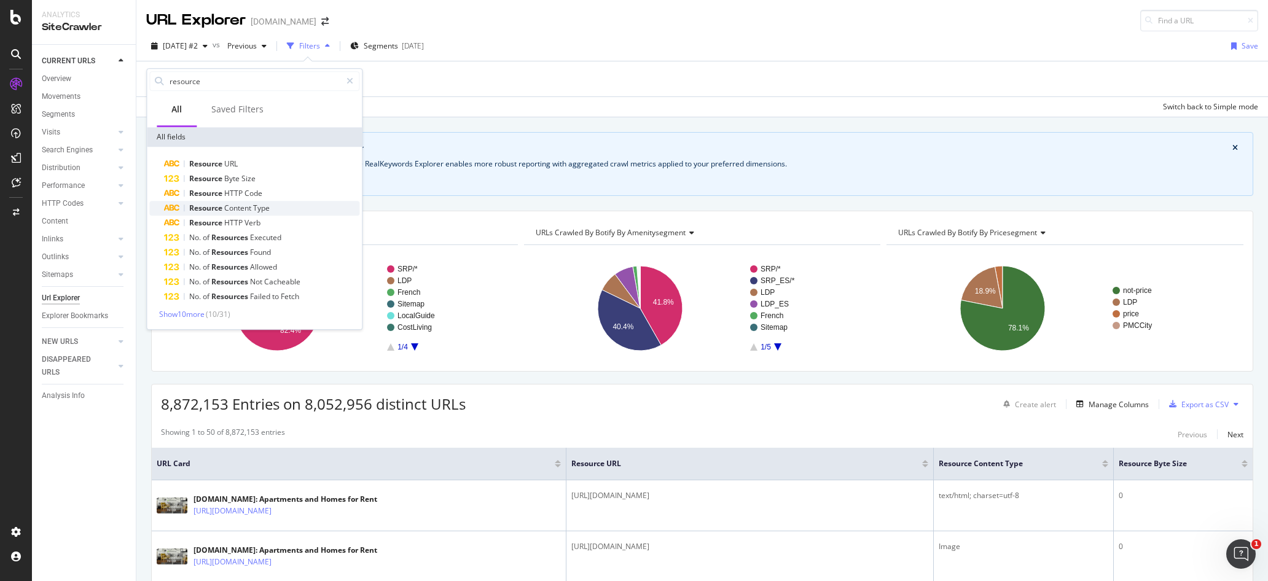
click at [231, 203] on span "Content" at bounding box center [238, 208] width 29 height 10
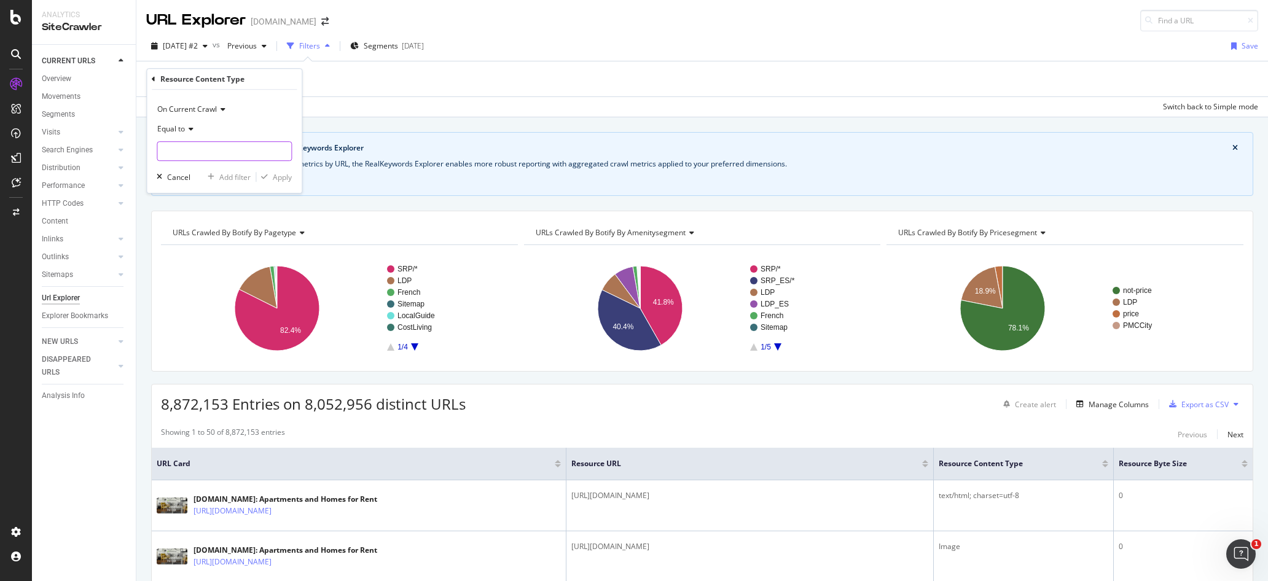
click at [194, 149] on input "text" at bounding box center [224, 151] width 134 height 20
type input "Image"
click at [281, 181] on div "Apply" at bounding box center [282, 177] width 19 height 10
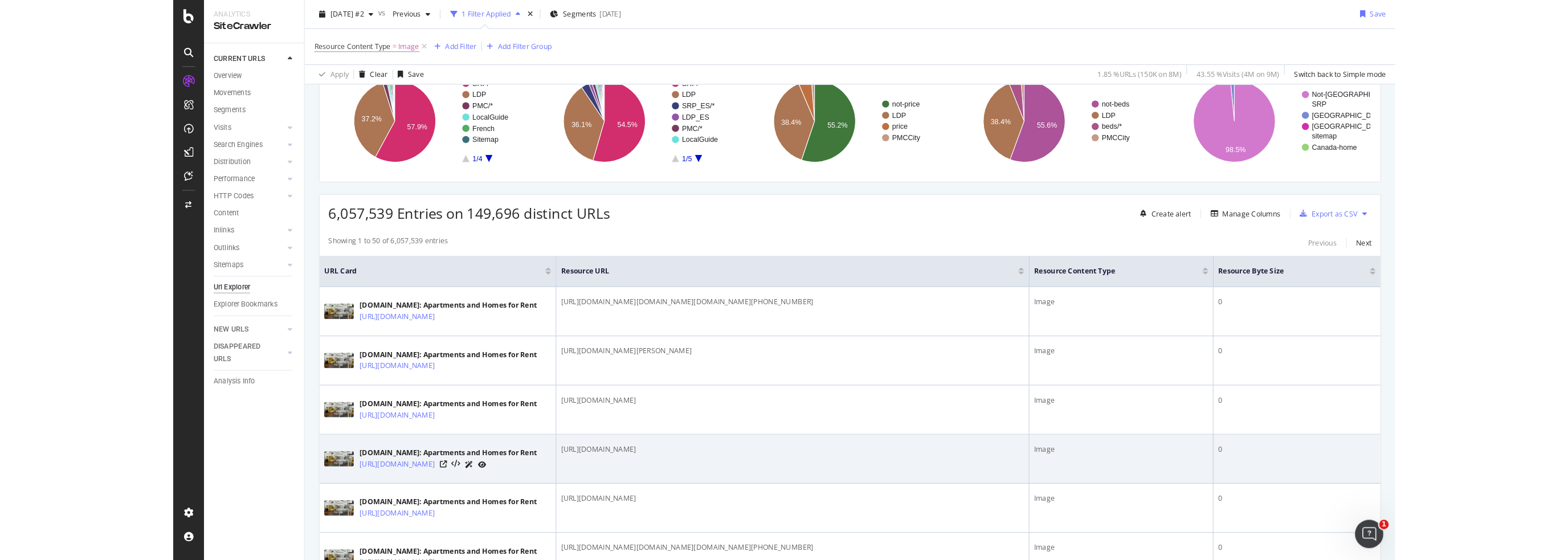
scroll to position [228, 0]
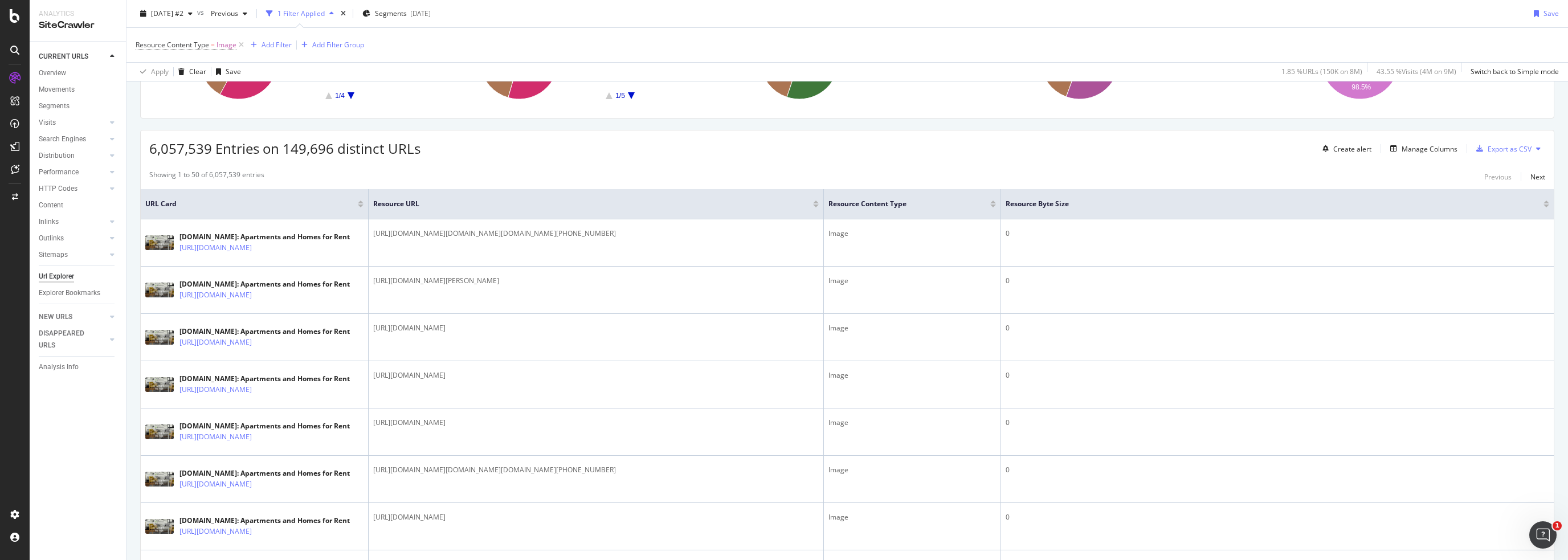
click at [740, 205] on div at bounding box center [1547, 206] width 6 height 3
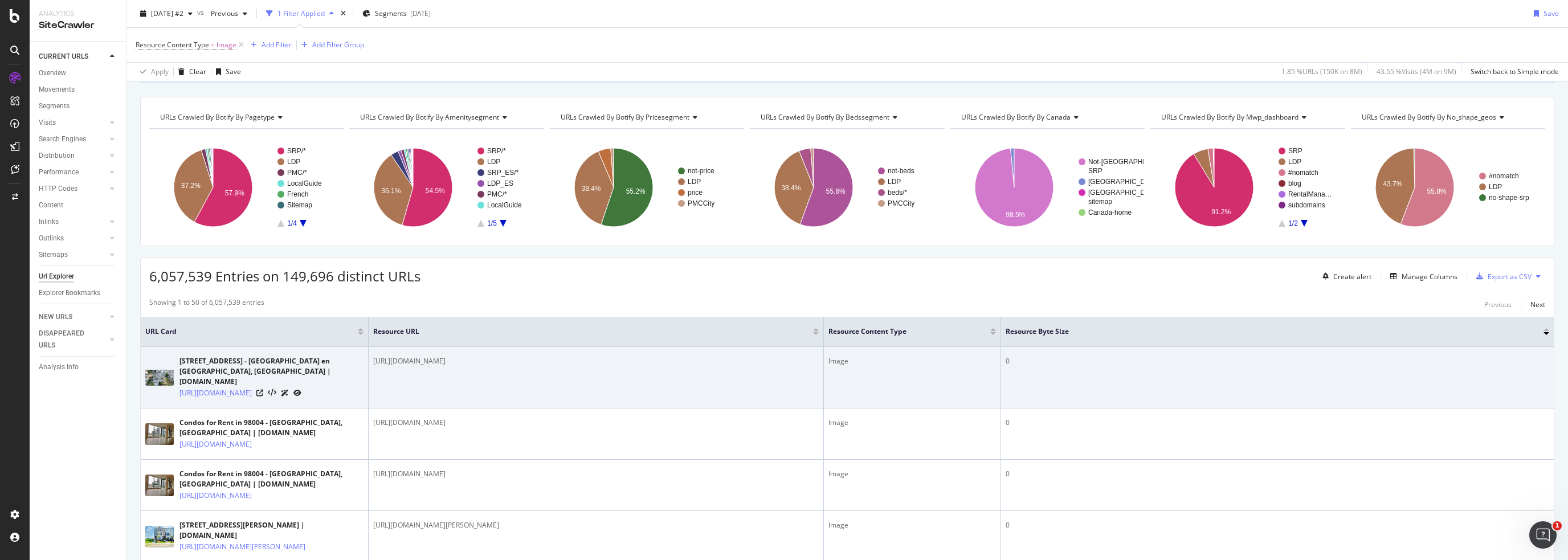
scroll to position [114, 0]
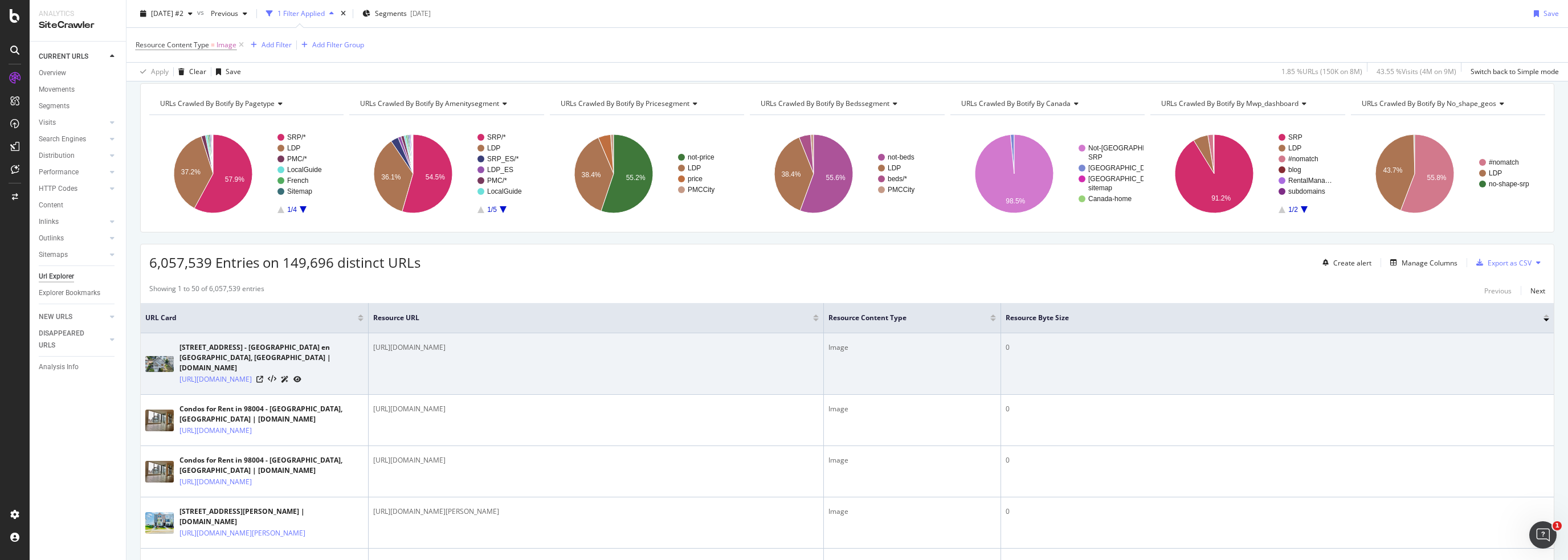
click at [301, 376] on icon at bounding box center [297, 379] width 8 height 6
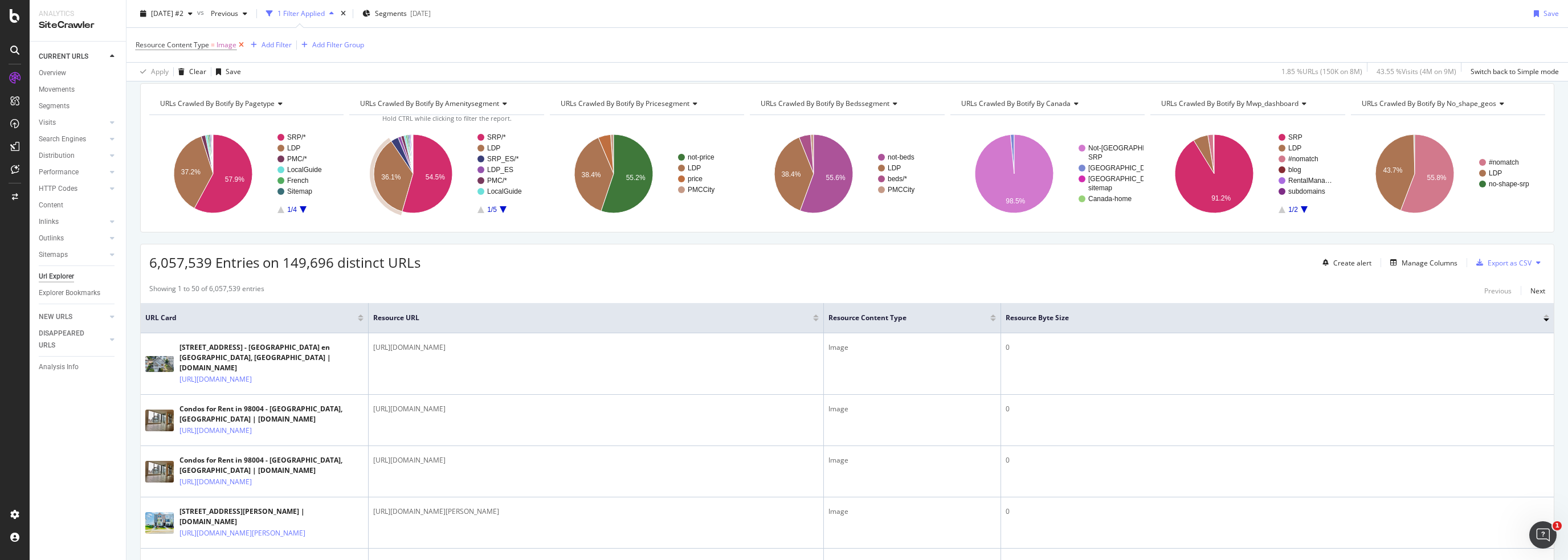
click at [243, 45] on icon at bounding box center [241, 45] width 9 height 11
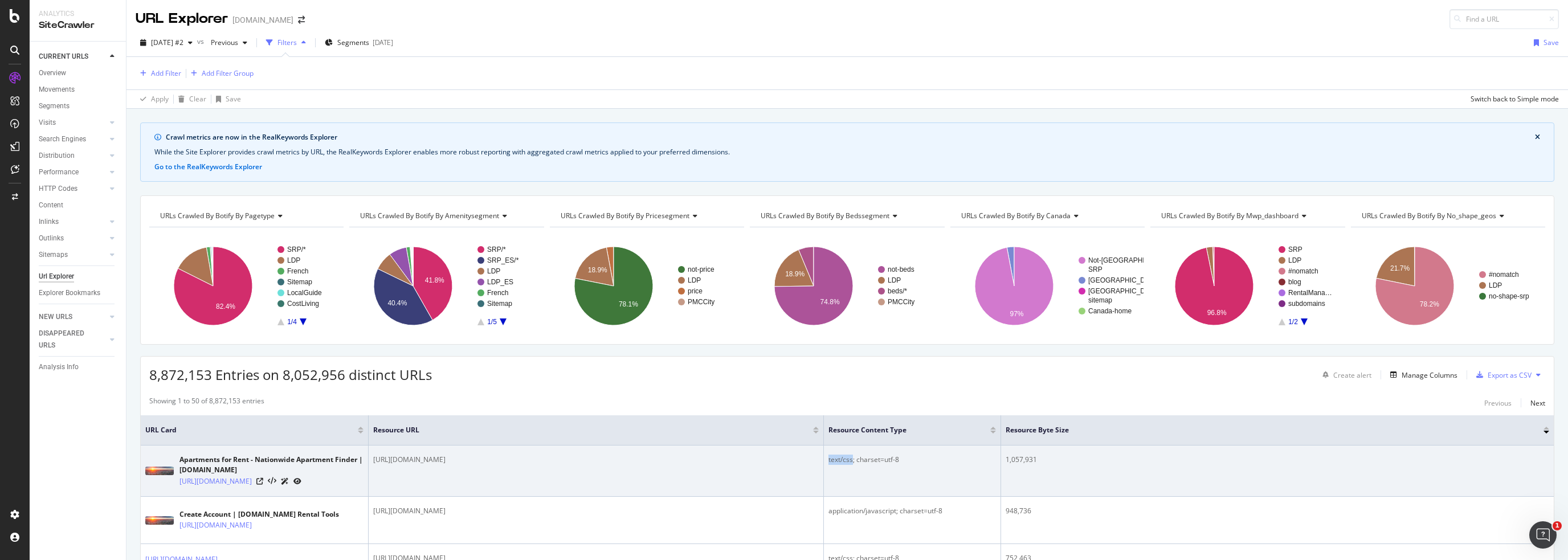
drag, startPoint x: 852, startPoint y: 459, endPoint x: 825, endPoint y: 461, distance: 27.1
click at [740, 461] on td "text/css; charset=utf-8" at bounding box center [912, 471] width 177 height 51
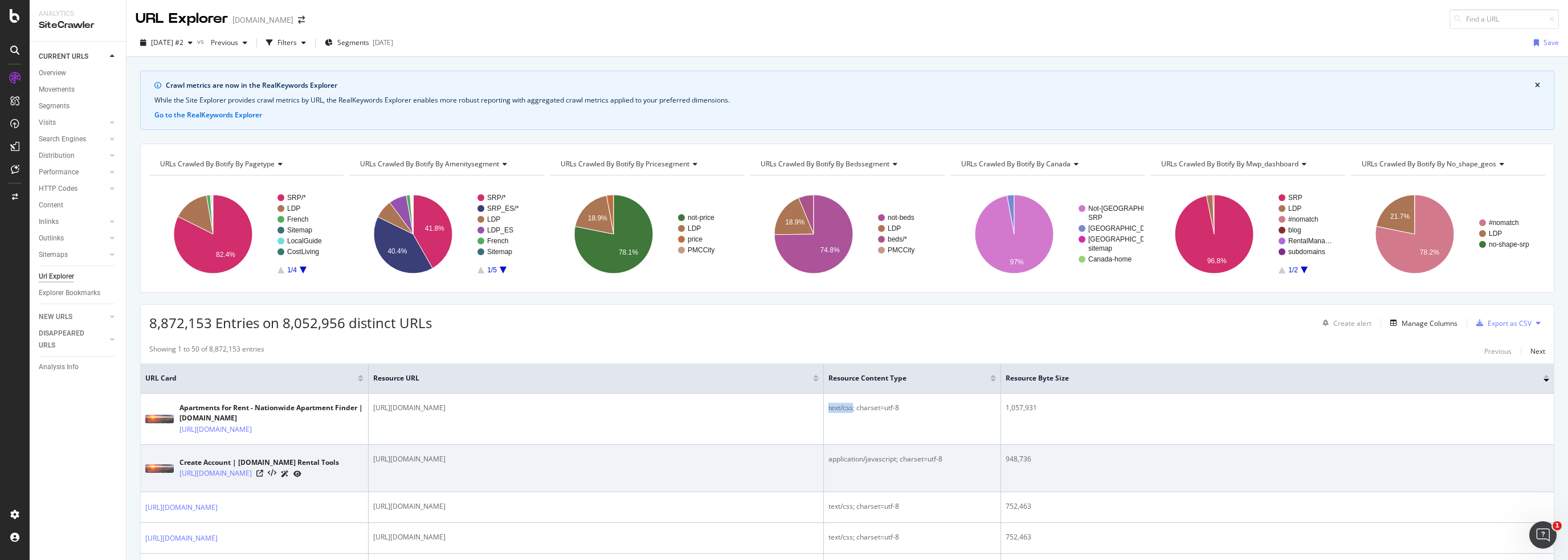
copy div "text/css"
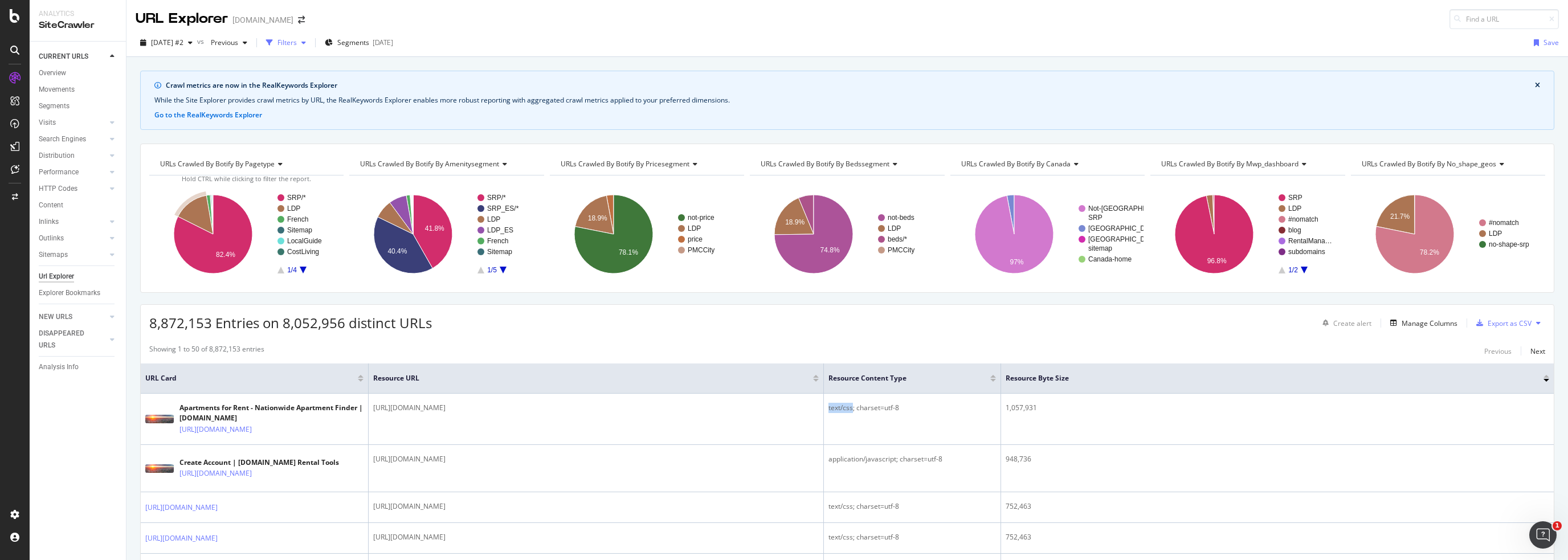
click at [297, 41] on div "Filters" at bounding box center [287, 43] width 19 height 9
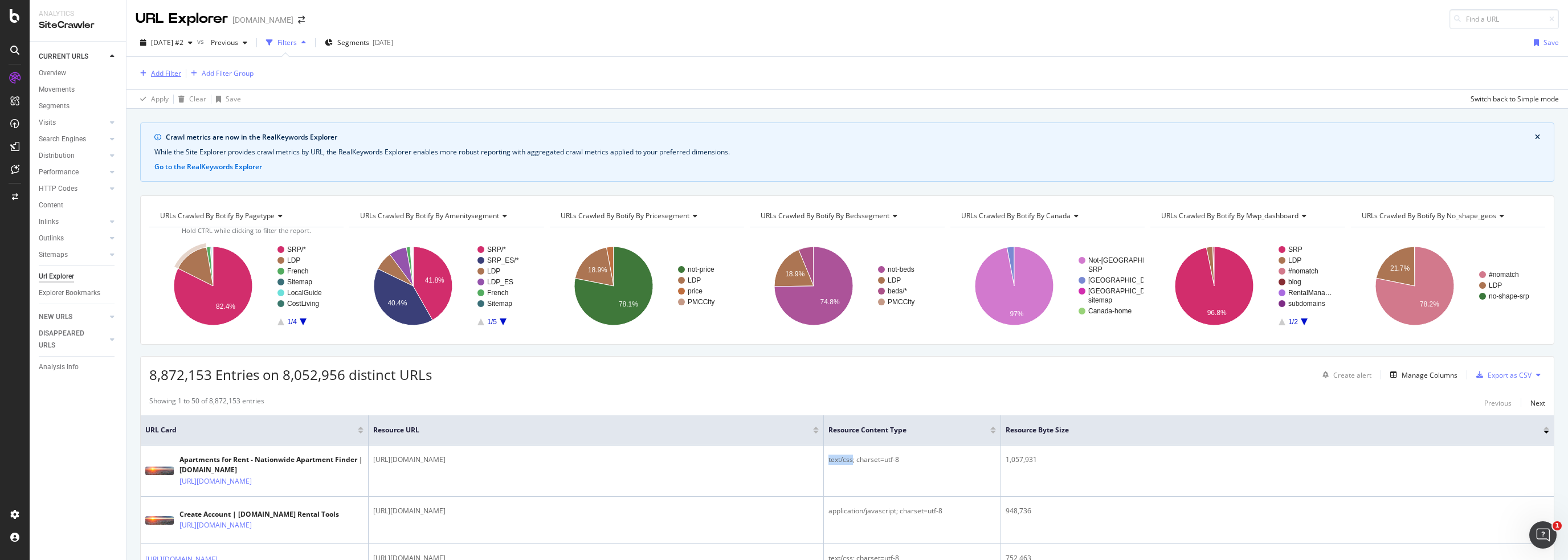
click at [168, 74] on div "Add Filter" at bounding box center [166, 73] width 31 height 9
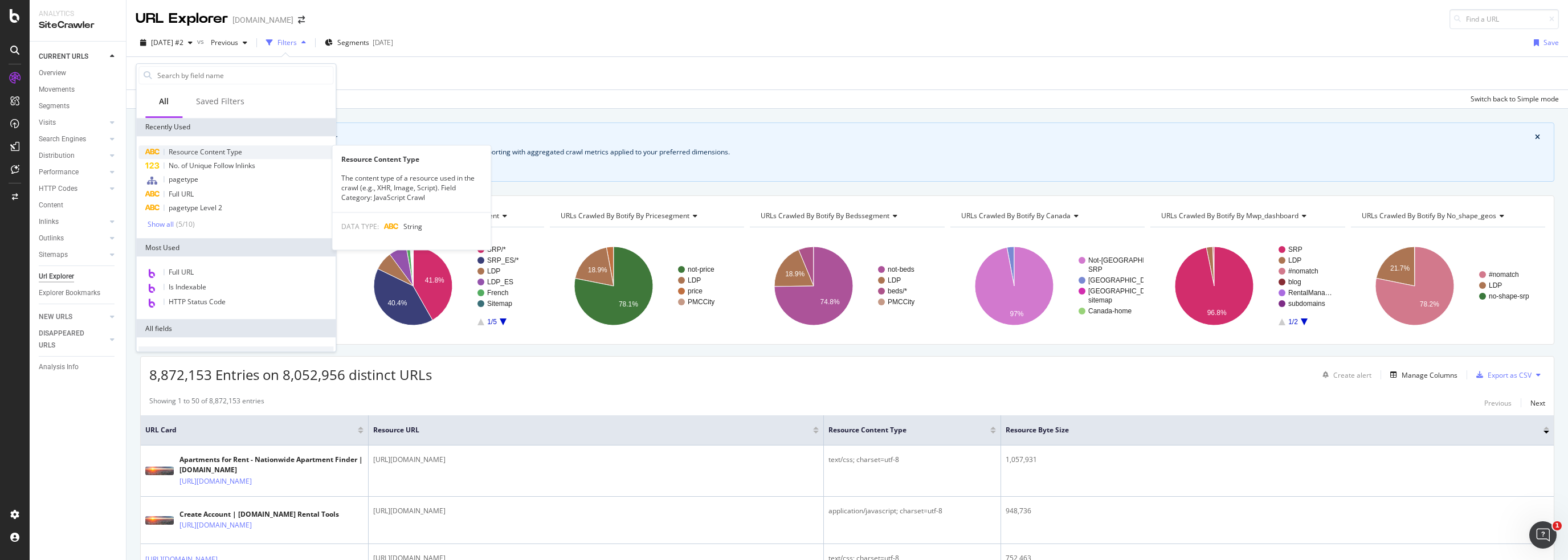
click at [185, 153] on span "Resource Content Type" at bounding box center [205, 152] width 73 height 9
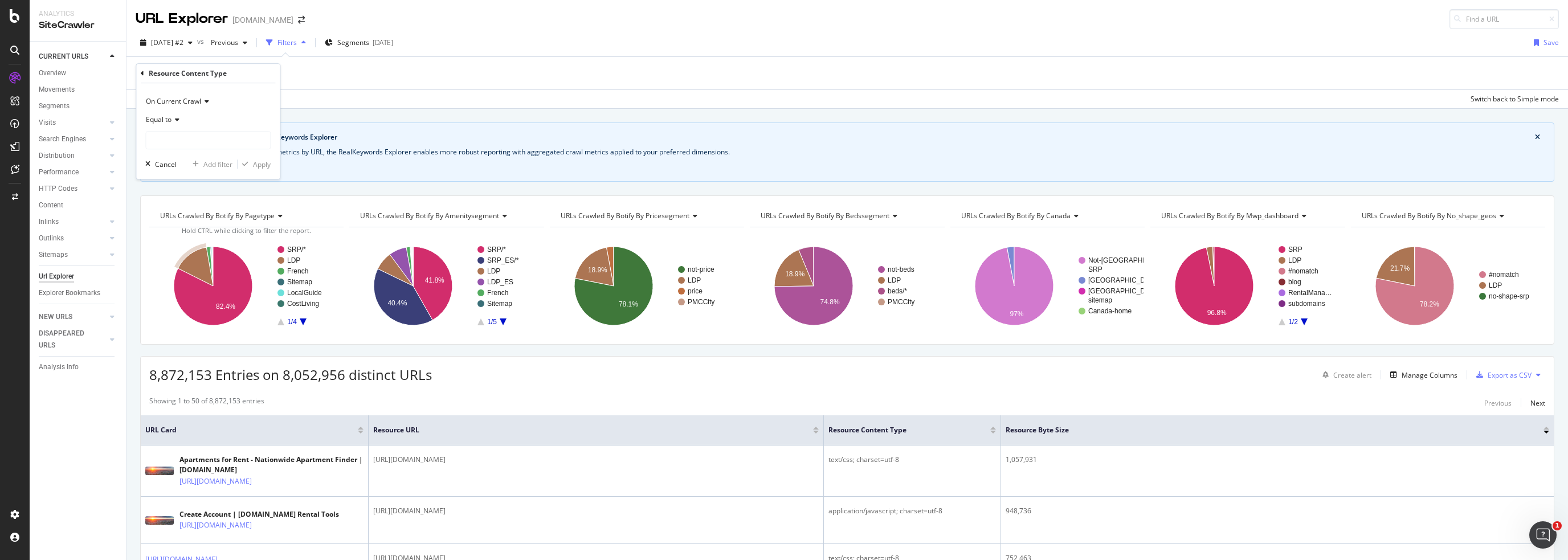
click at [172, 121] on icon at bounding box center [175, 119] width 8 height 6
click at [183, 245] on span "Doesn't contain" at bounding box center [175, 247] width 49 height 9
click at [188, 150] on div "On Current Crawl Doesn't contain Cancel Add filter Apply" at bounding box center [208, 131] width 144 height 95
click at [187, 144] on input "text" at bounding box center [208, 140] width 124 height 19
paste input "text/css"
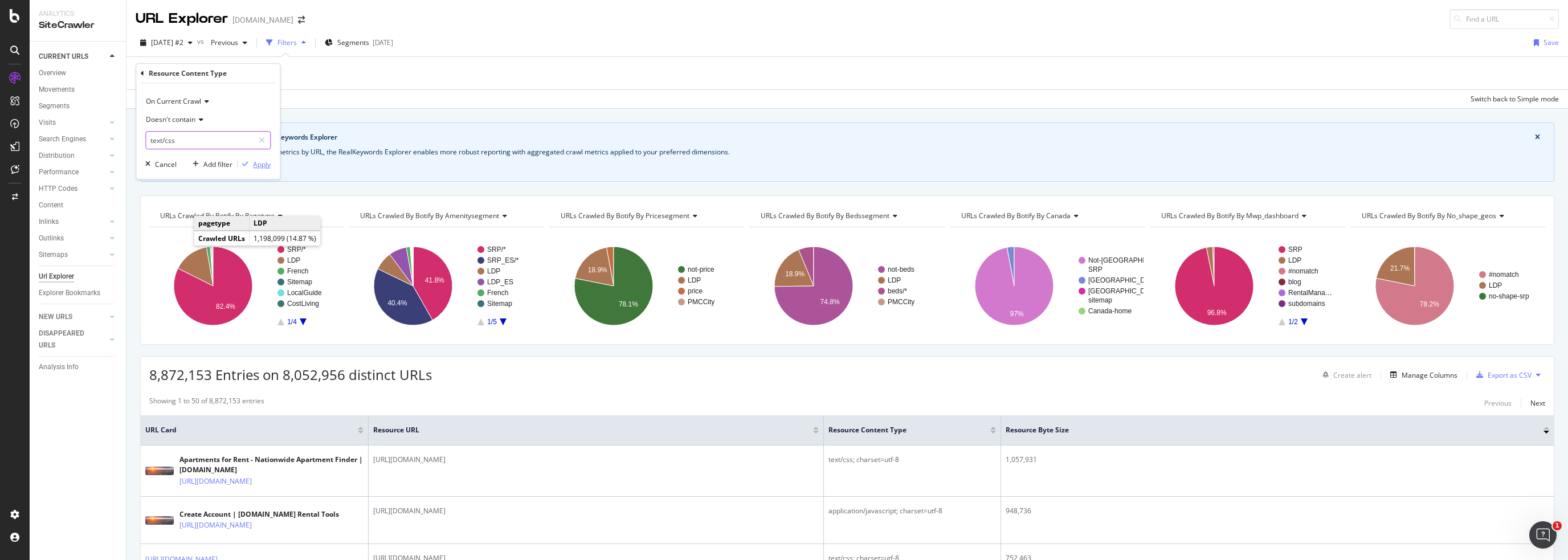
type input "text/css"
click at [267, 163] on div "Apply" at bounding box center [261, 164] width 18 height 9
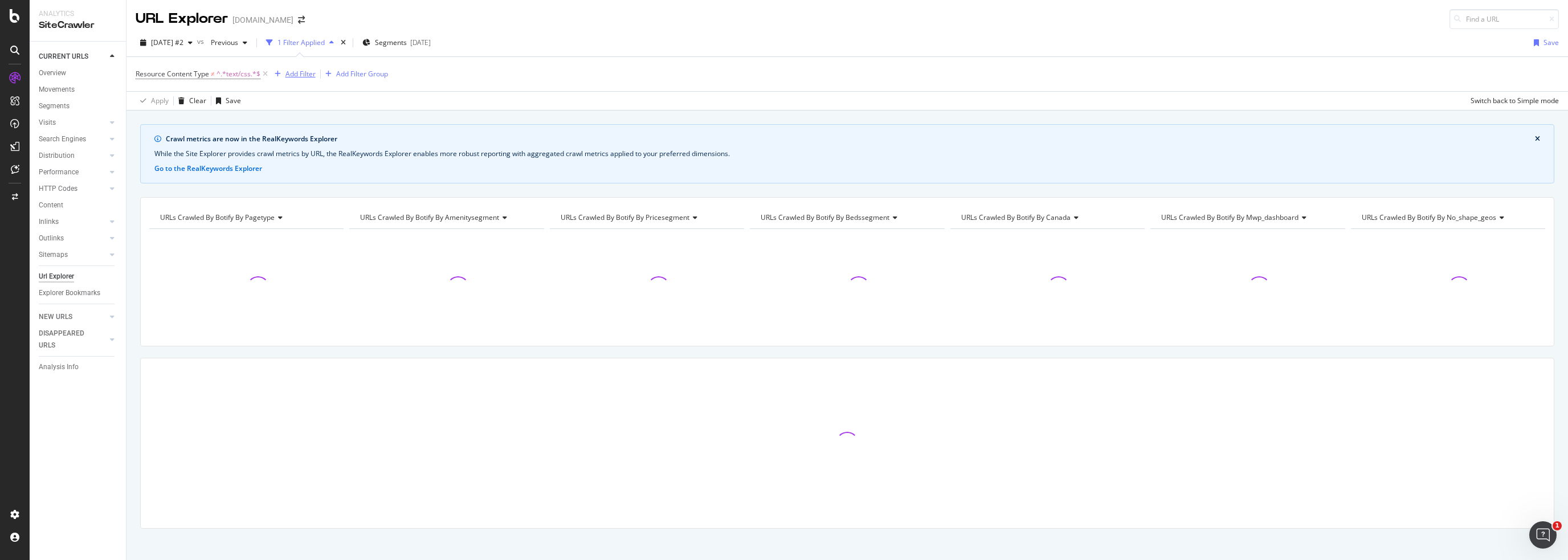
click at [293, 73] on div "Add Filter" at bounding box center [300, 73] width 31 height 9
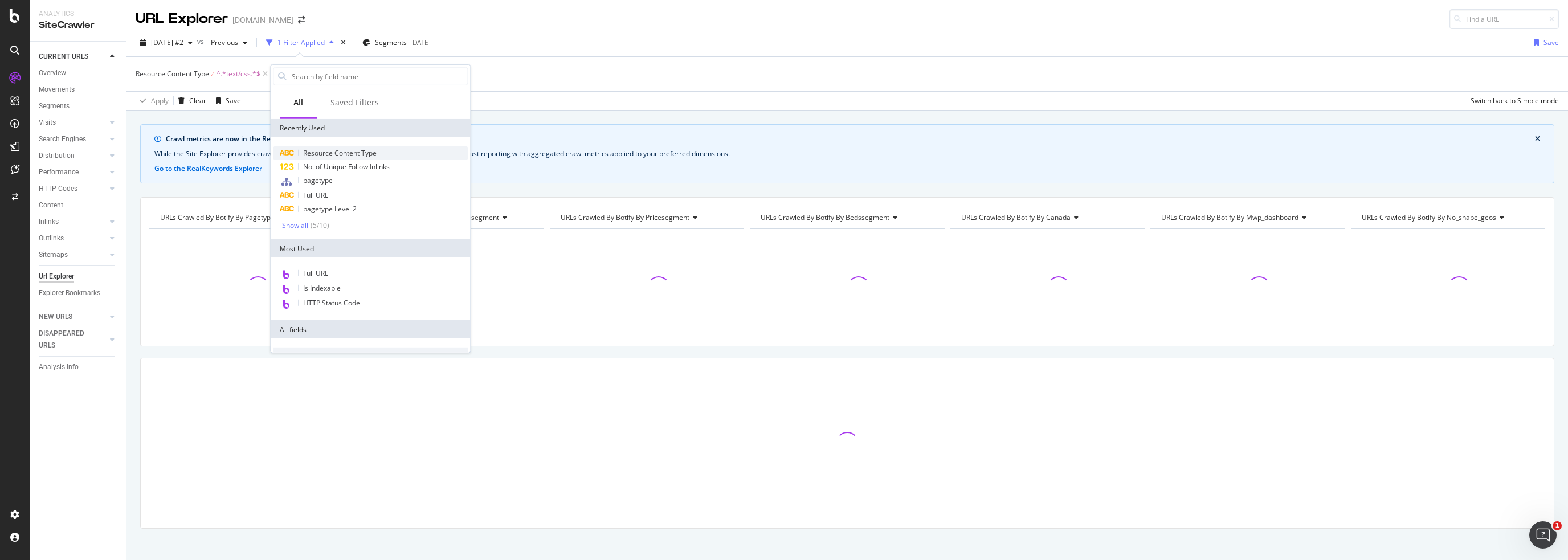
click at [324, 154] on span "Resource Content Type" at bounding box center [339, 153] width 73 height 9
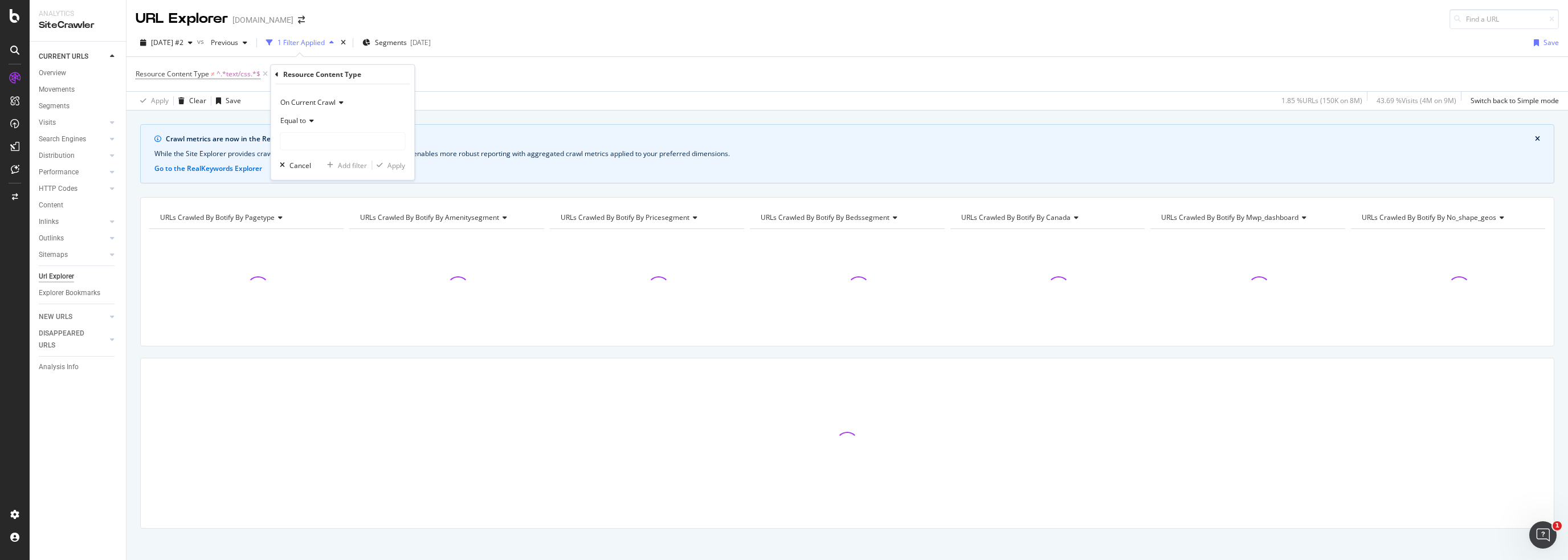
click at [313, 121] on icon at bounding box center [310, 121] width 8 height 6
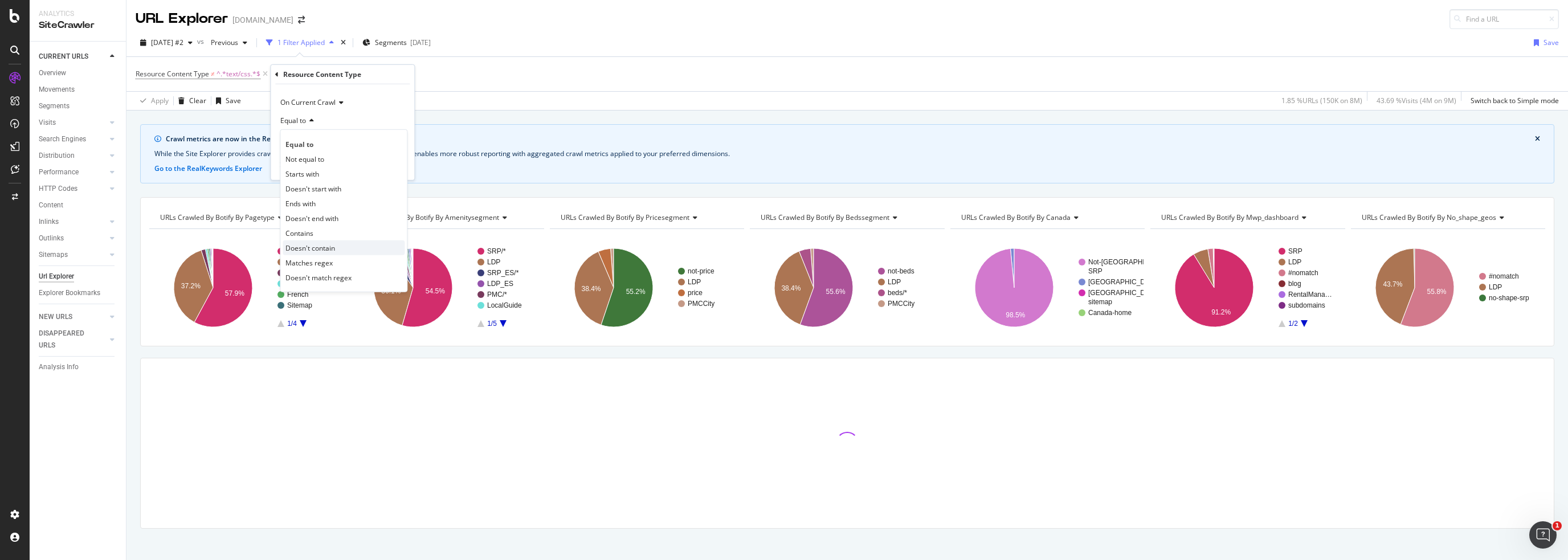
click at [320, 247] on span "Doesn't contain" at bounding box center [310, 248] width 49 height 9
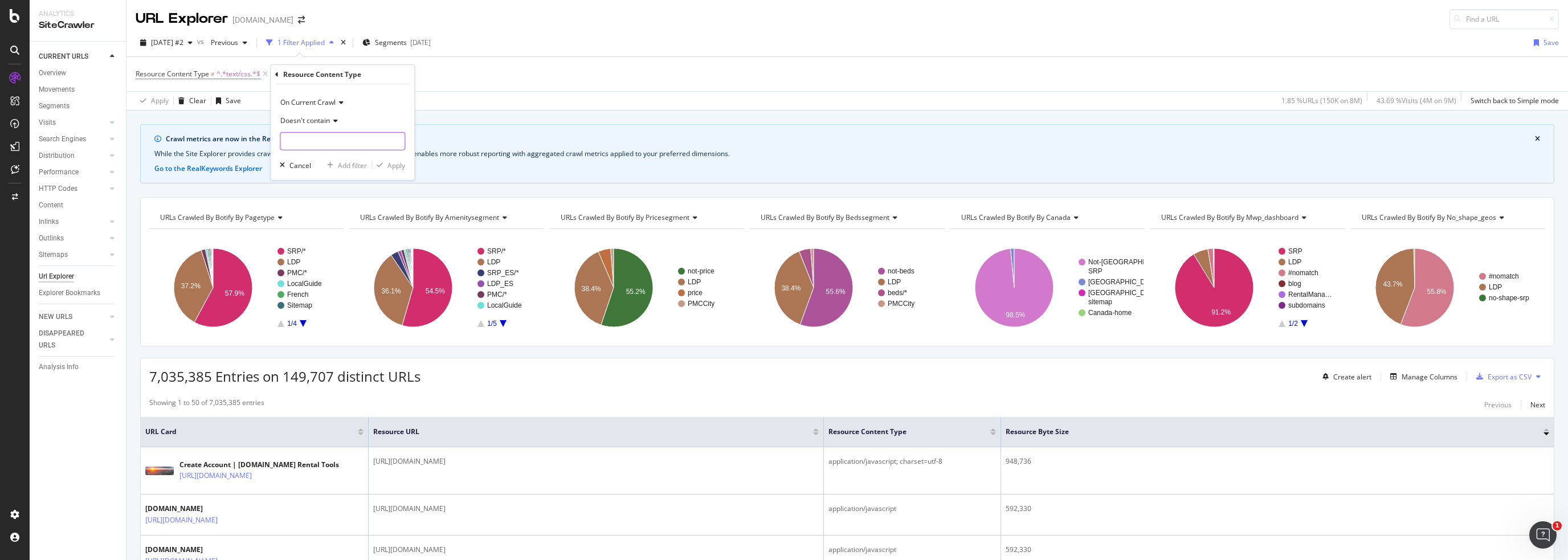
click at [292, 139] on input "text" at bounding box center [342, 142] width 124 height 19
type input "javascript"
click at [402, 168] on div "Apply" at bounding box center [396, 165] width 18 height 9
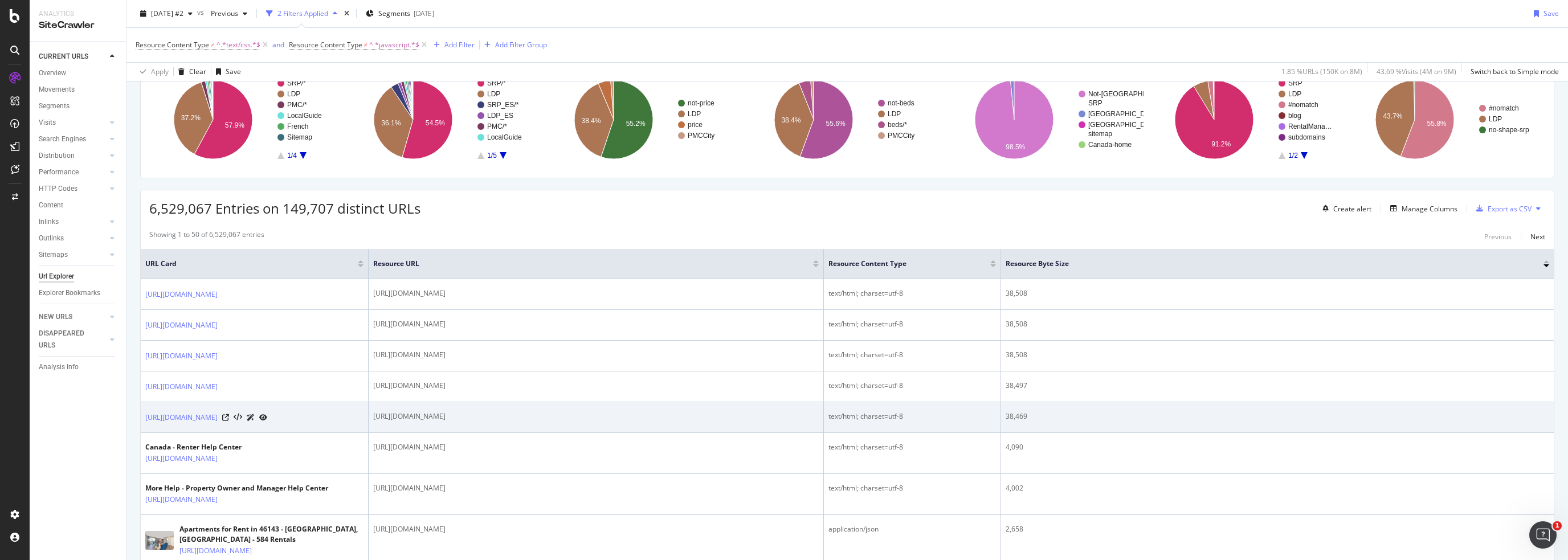
scroll to position [171, 0]
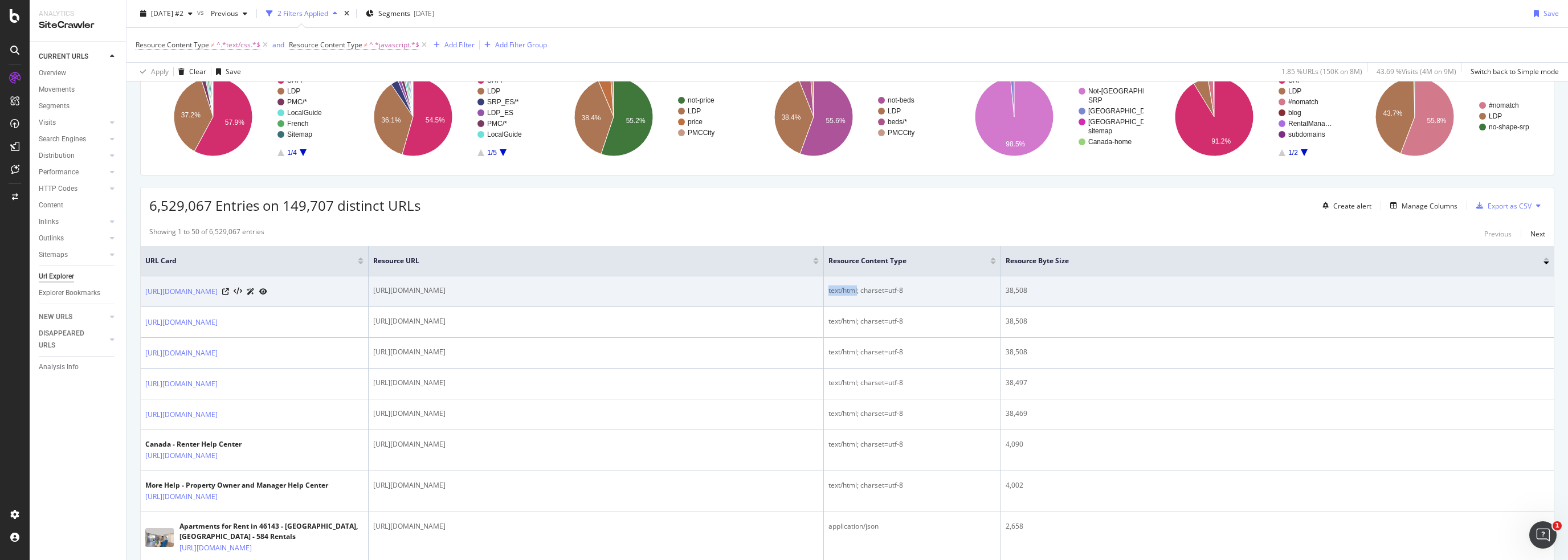
drag, startPoint x: 830, startPoint y: 292, endPoint x: 857, endPoint y: 299, distance: 27.9
click at [740, 292] on div "text/html; charset=utf-8" at bounding box center [912, 290] width 168 height 10
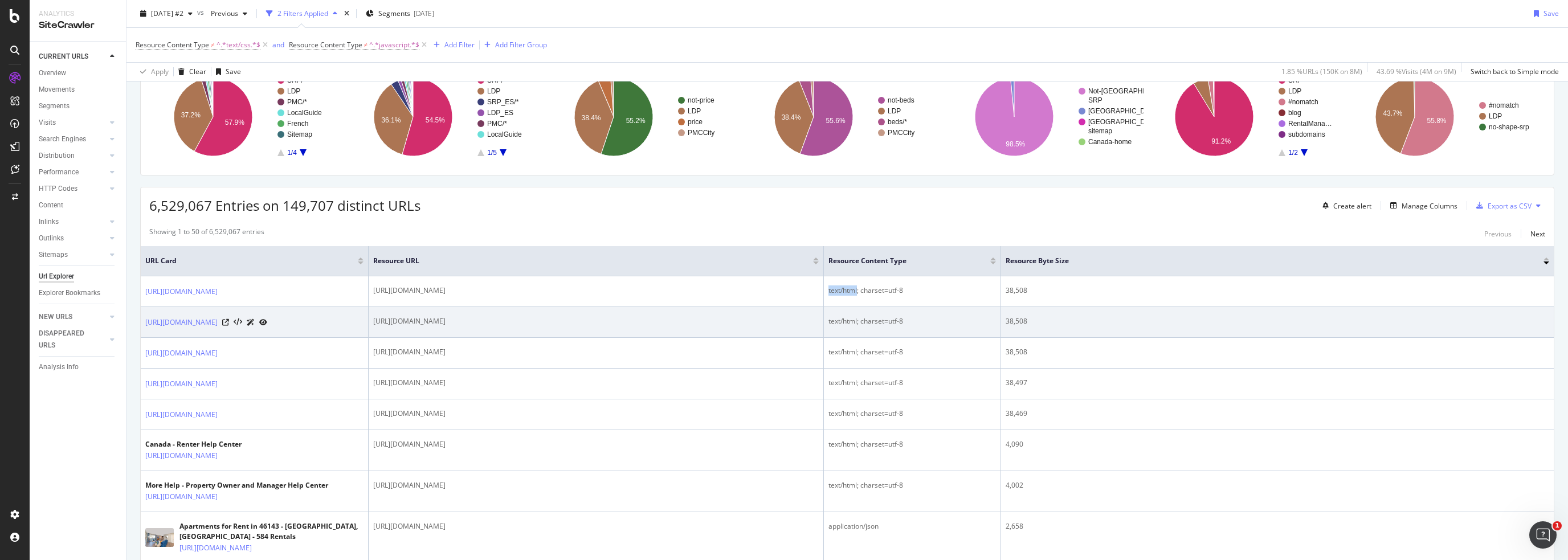
copy div "text/html"
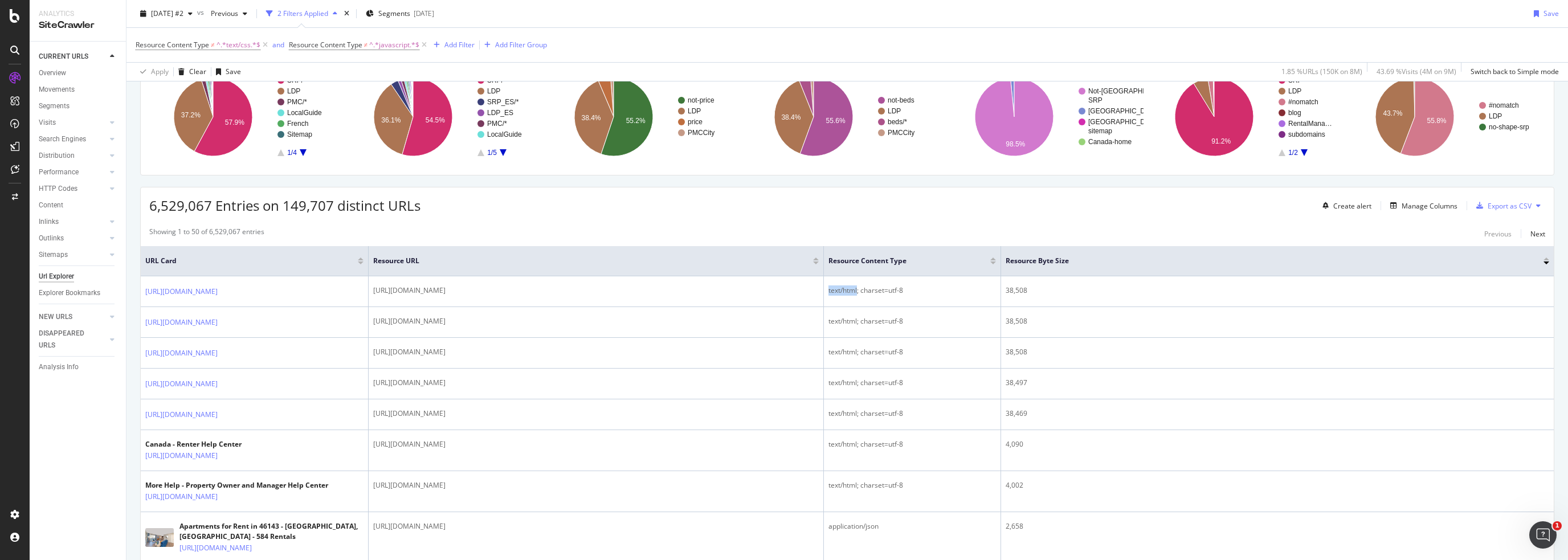
scroll to position [0, 0]
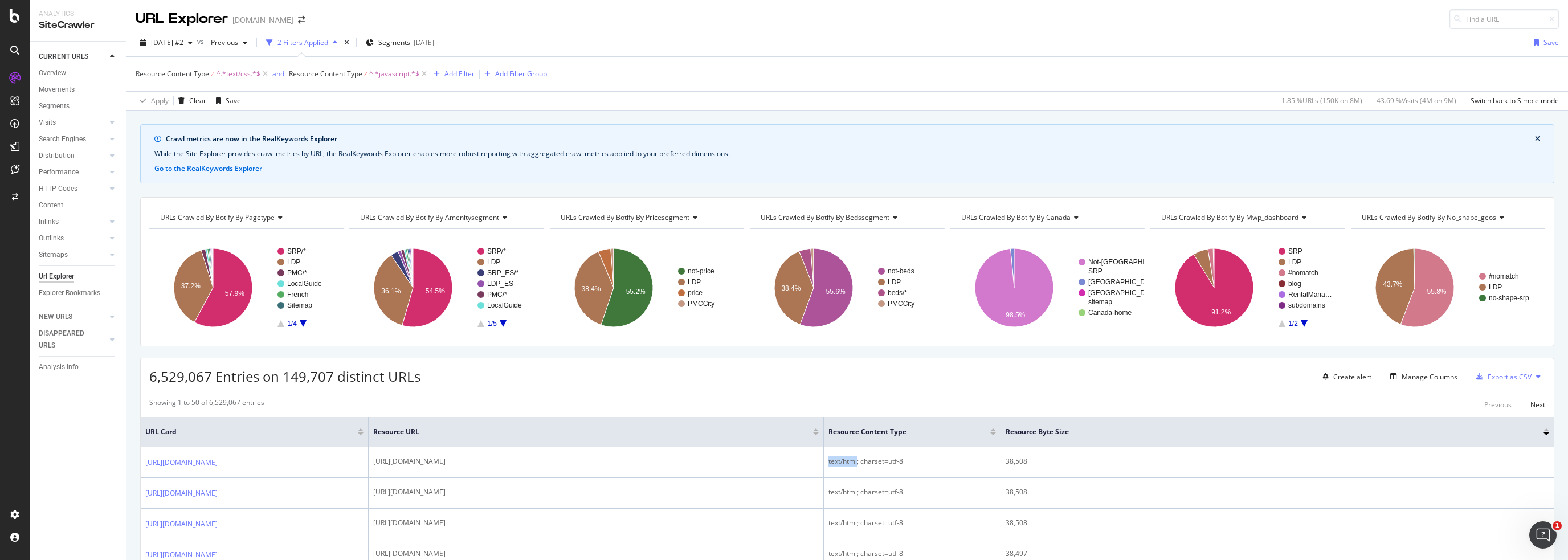
click at [453, 73] on div "Add Filter" at bounding box center [459, 73] width 31 height 9
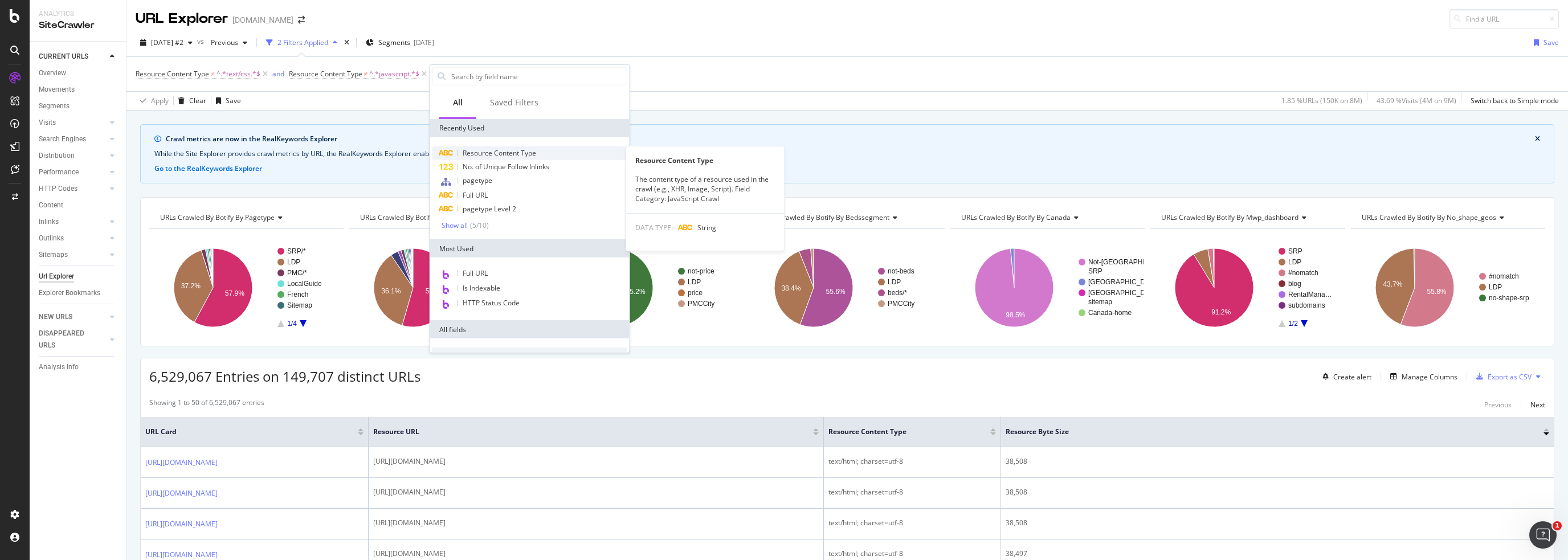
click at [477, 146] on div "Resource Content Type" at bounding box center [529, 153] width 195 height 14
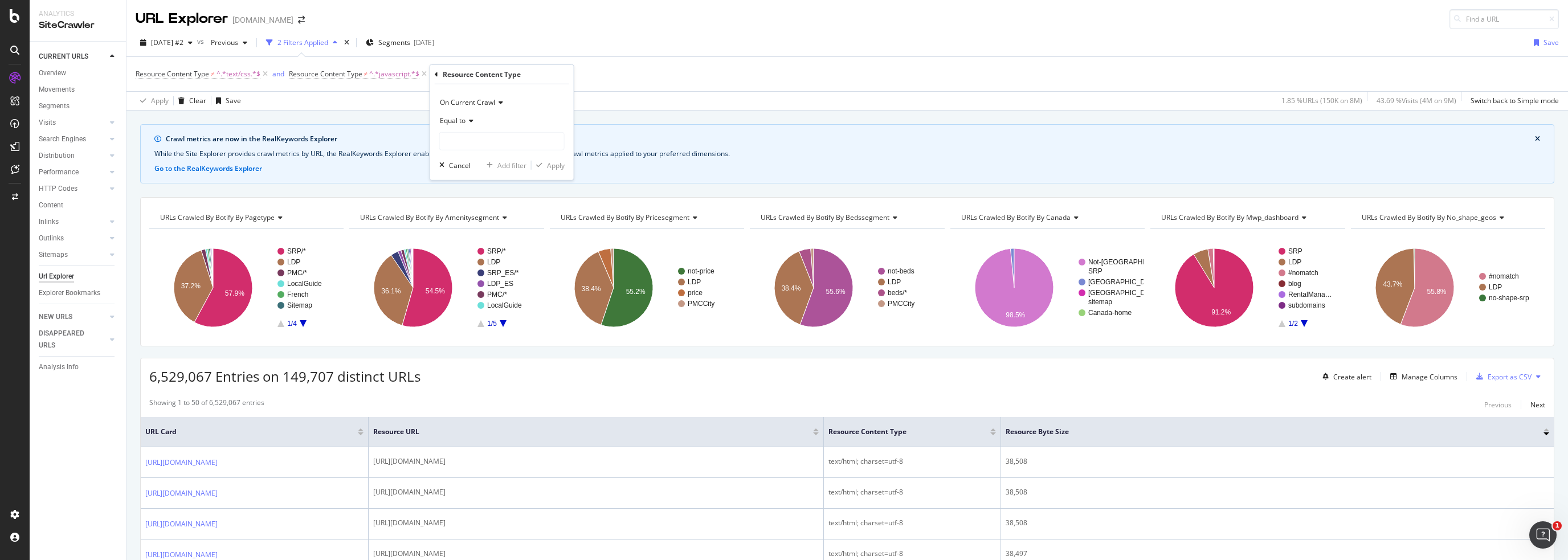
click at [466, 118] on icon at bounding box center [469, 121] width 8 height 6
click at [478, 240] on div "Doesn't contain" at bounding box center [504, 248] width 122 height 15
click at [463, 134] on input "text" at bounding box center [502, 142] width 124 height 19
paste input "text/html"
type input "text/html"
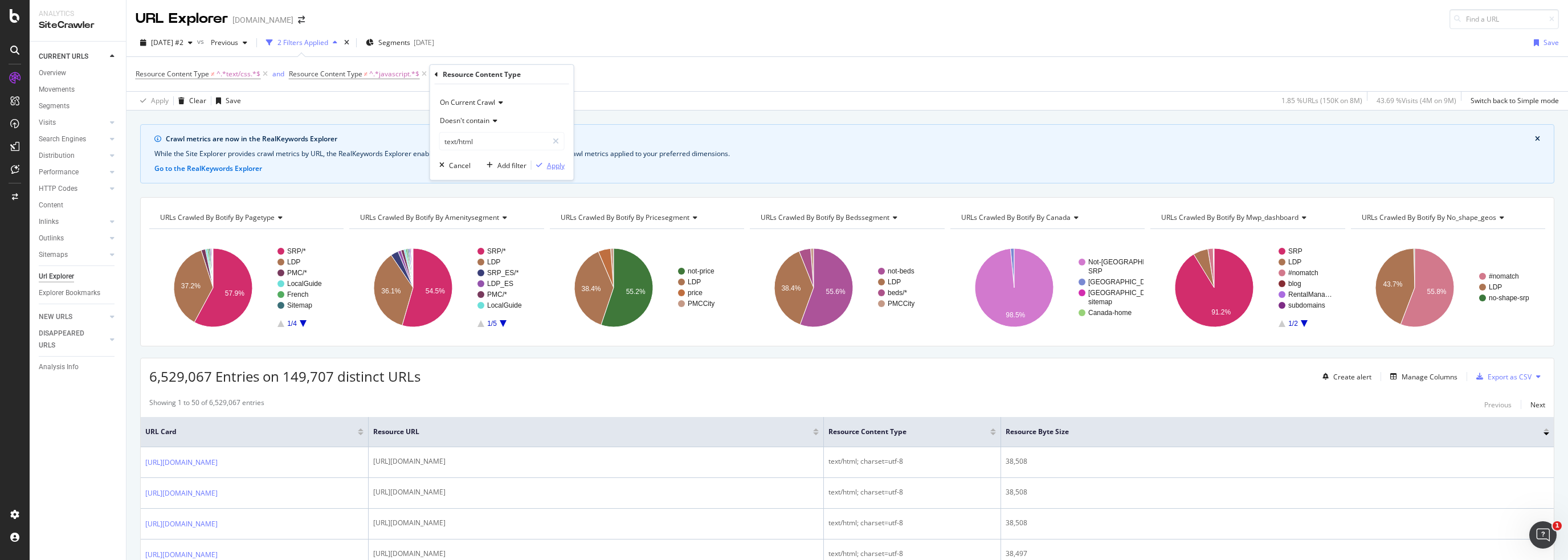
click at [554, 165] on div "Apply" at bounding box center [555, 165] width 18 height 9
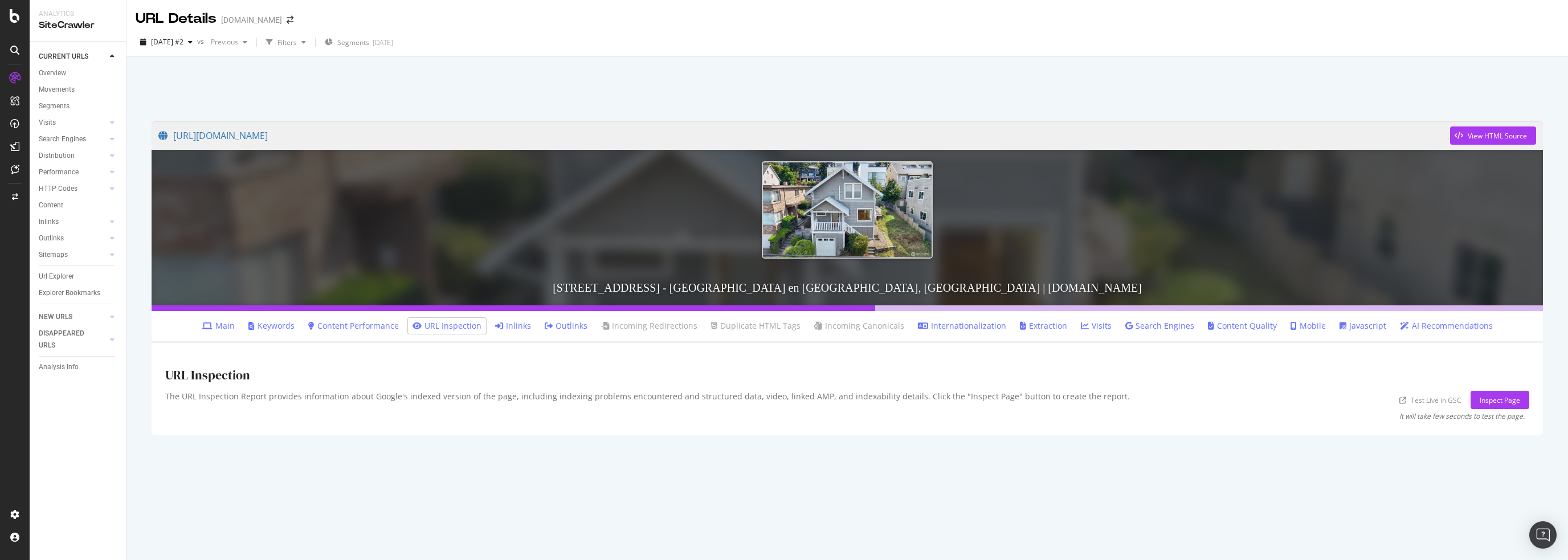
click at [356, 326] on link "Content Performance" at bounding box center [353, 325] width 91 height 11
